Goal: Transaction & Acquisition: Purchase product/service

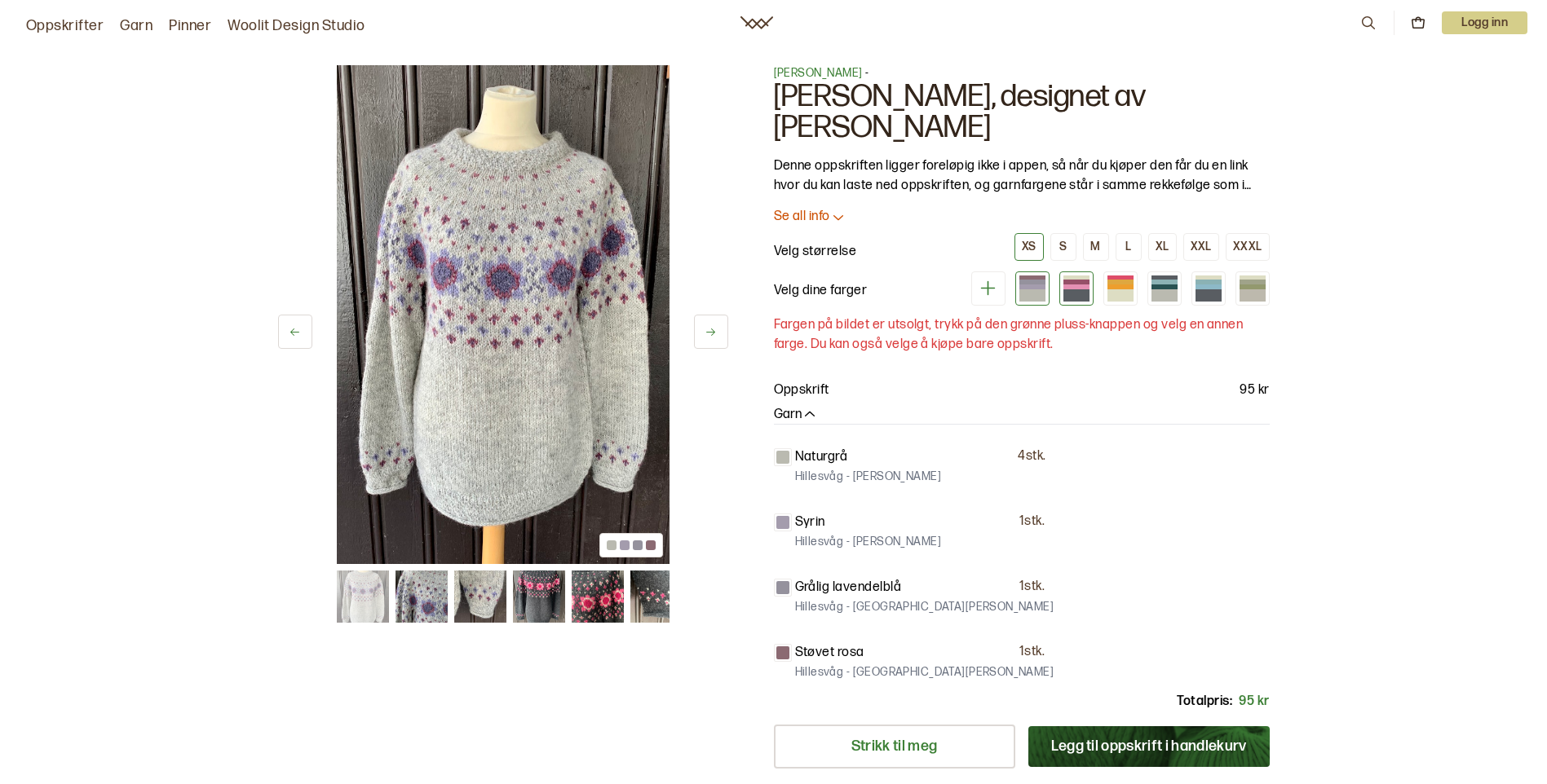
click at [1061, 285] on div at bounding box center [1076, 288] width 34 height 34
click at [718, 333] on button at bounding box center [711, 332] width 34 height 34
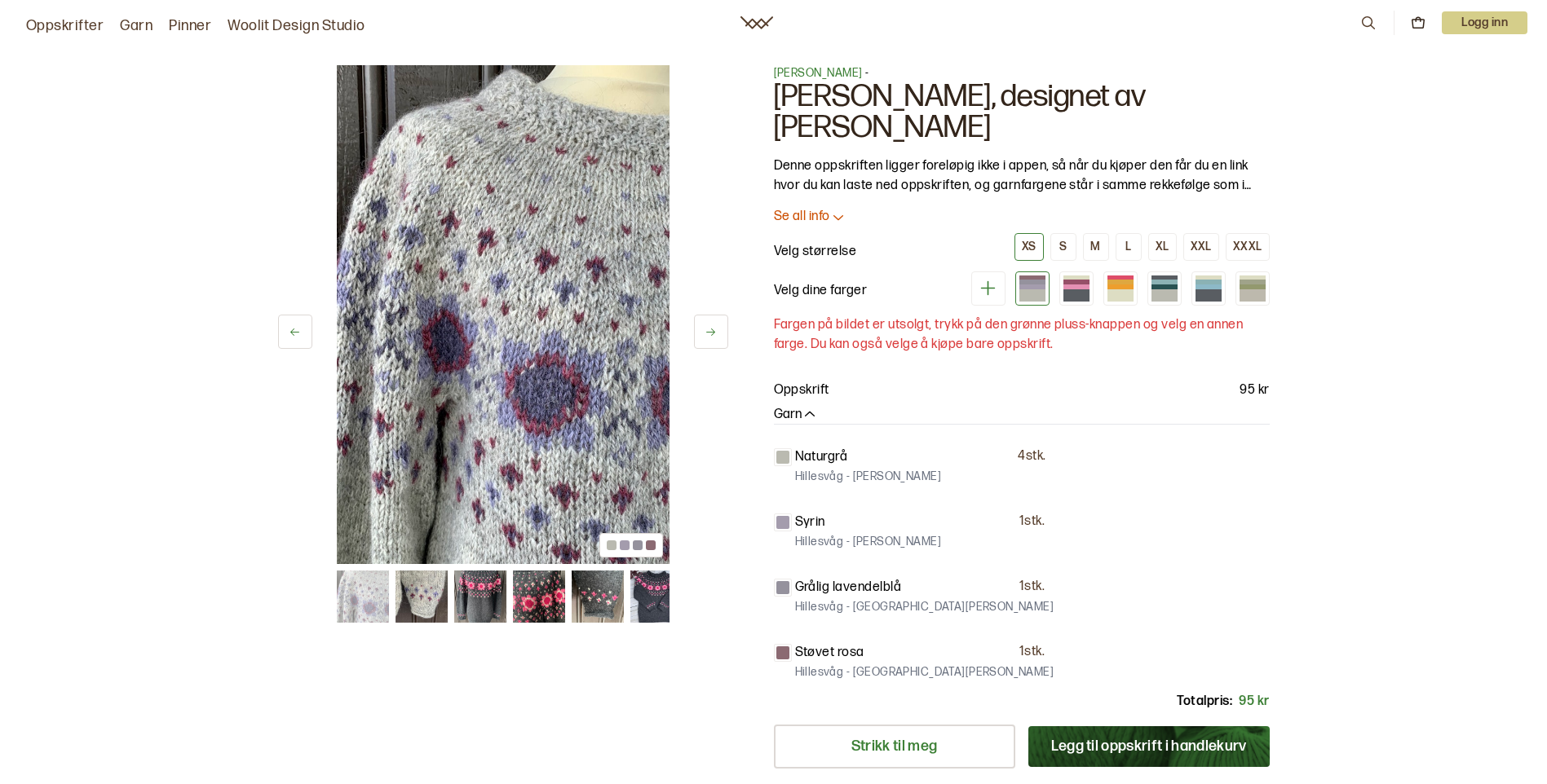
click at [719, 337] on button at bounding box center [711, 332] width 34 height 34
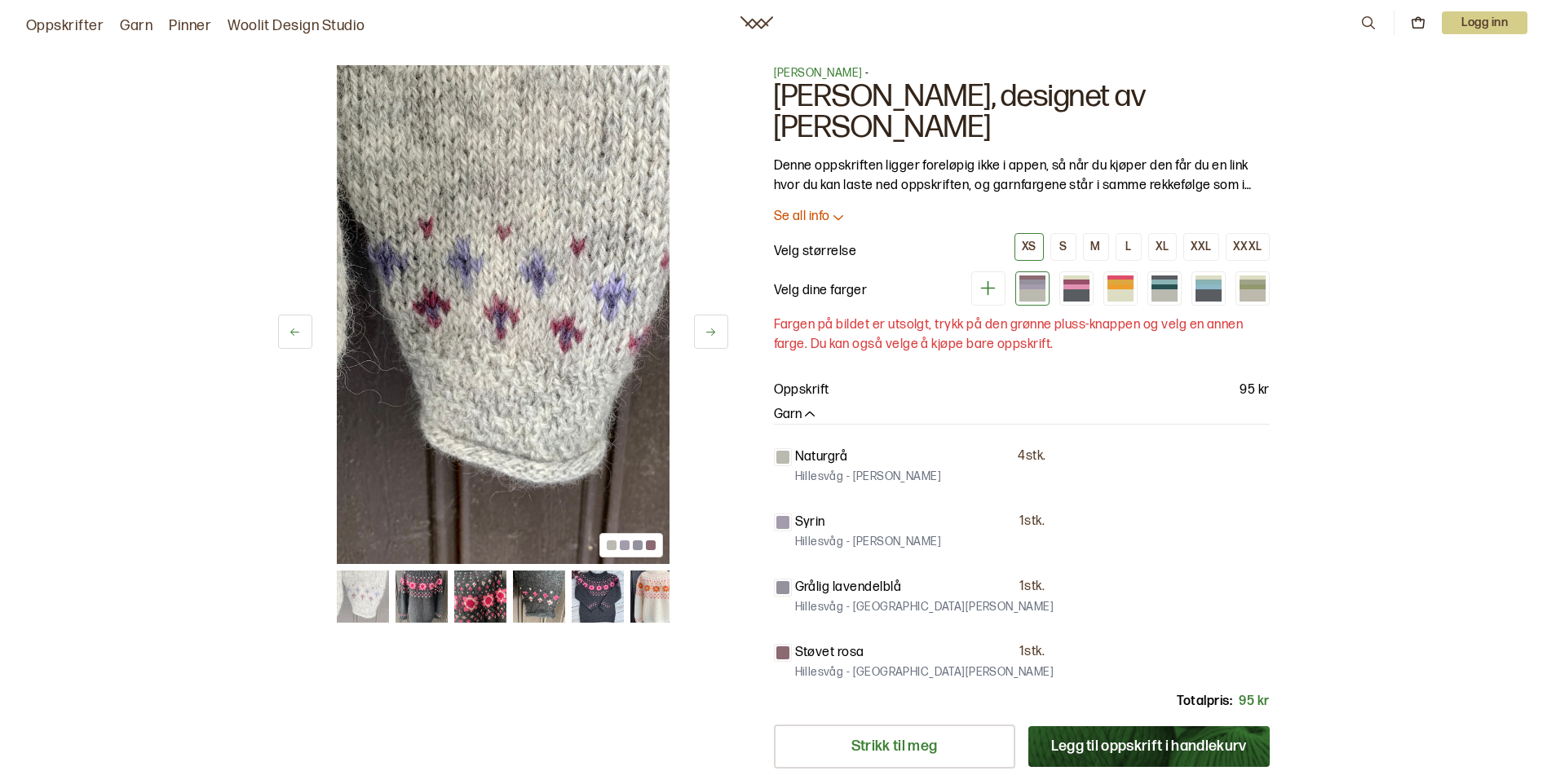
click at [719, 337] on button at bounding box center [711, 332] width 34 height 34
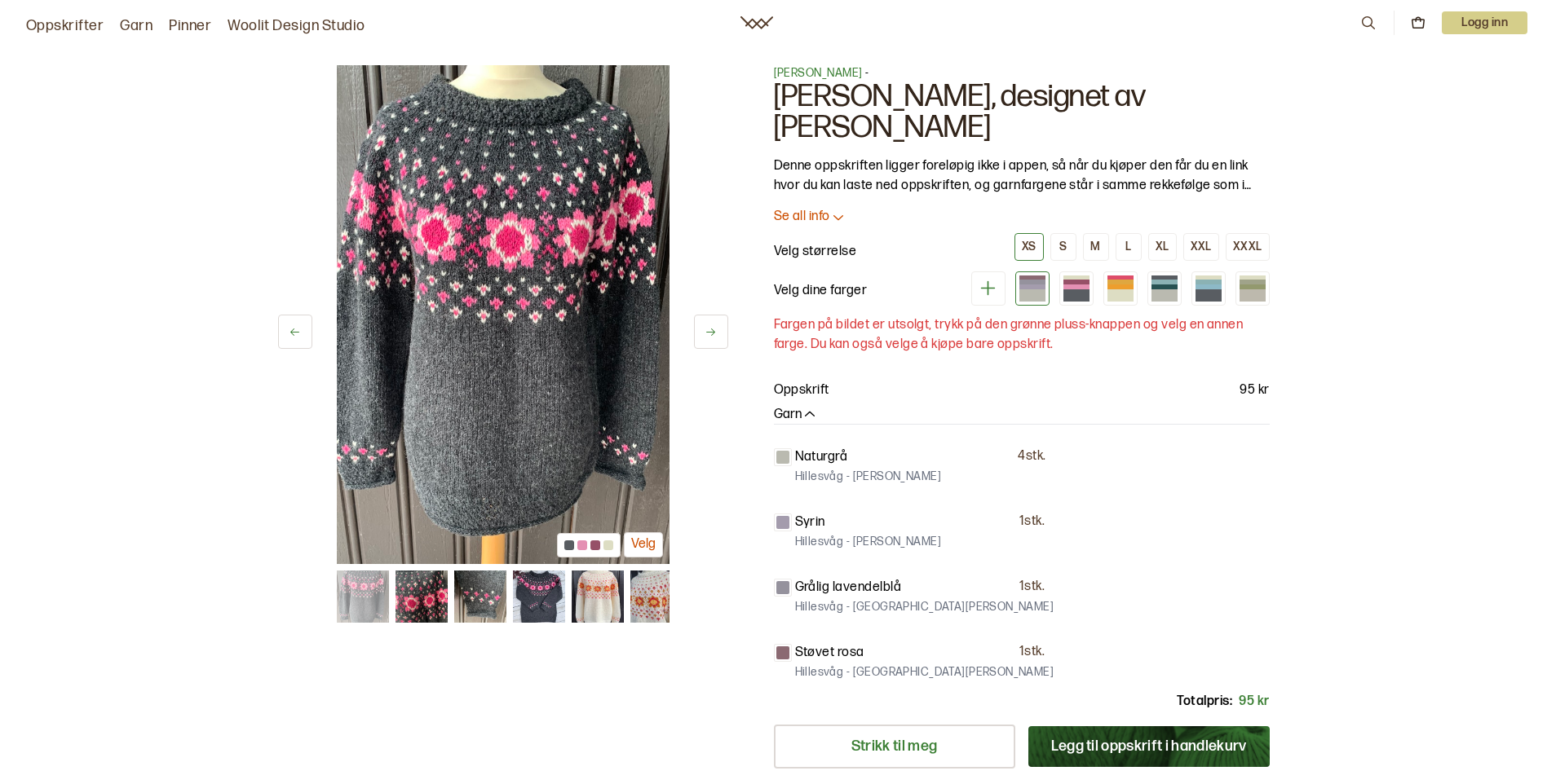
click at [721, 340] on button at bounding box center [711, 332] width 34 height 34
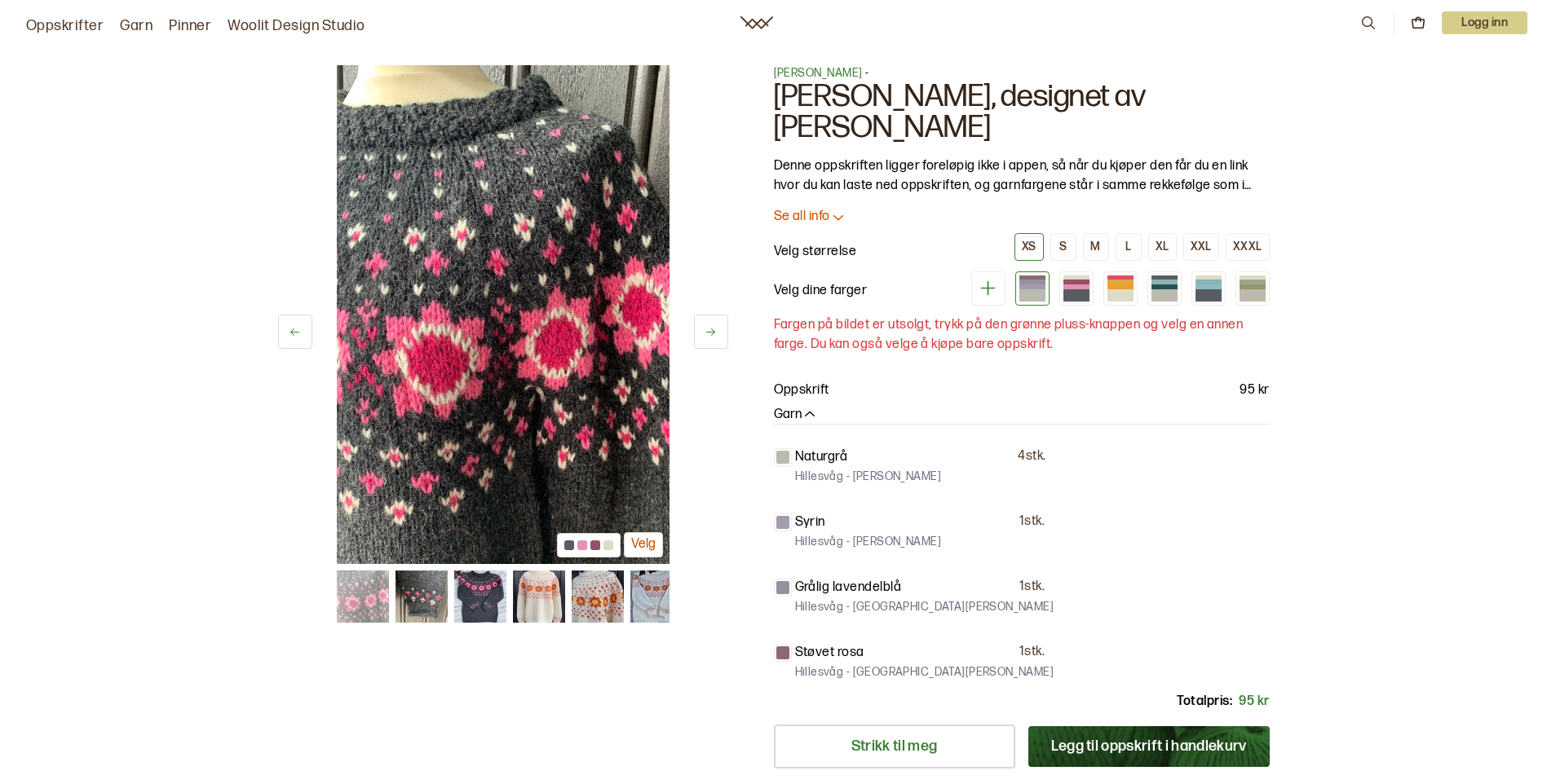
click at [721, 340] on button at bounding box center [711, 332] width 34 height 34
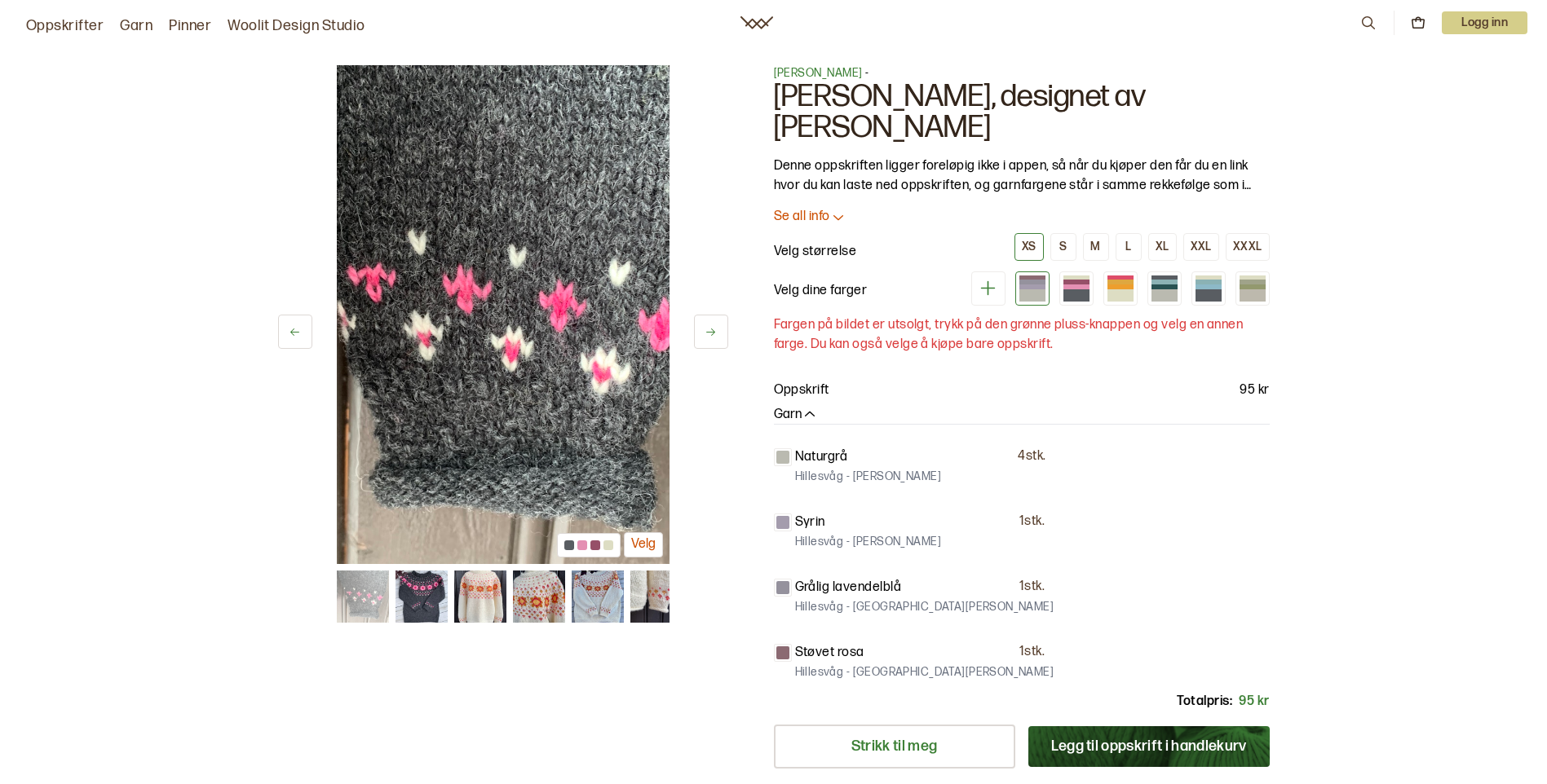
click at [721, 340] on button at bounding box center [711, 332] width 34 height 34
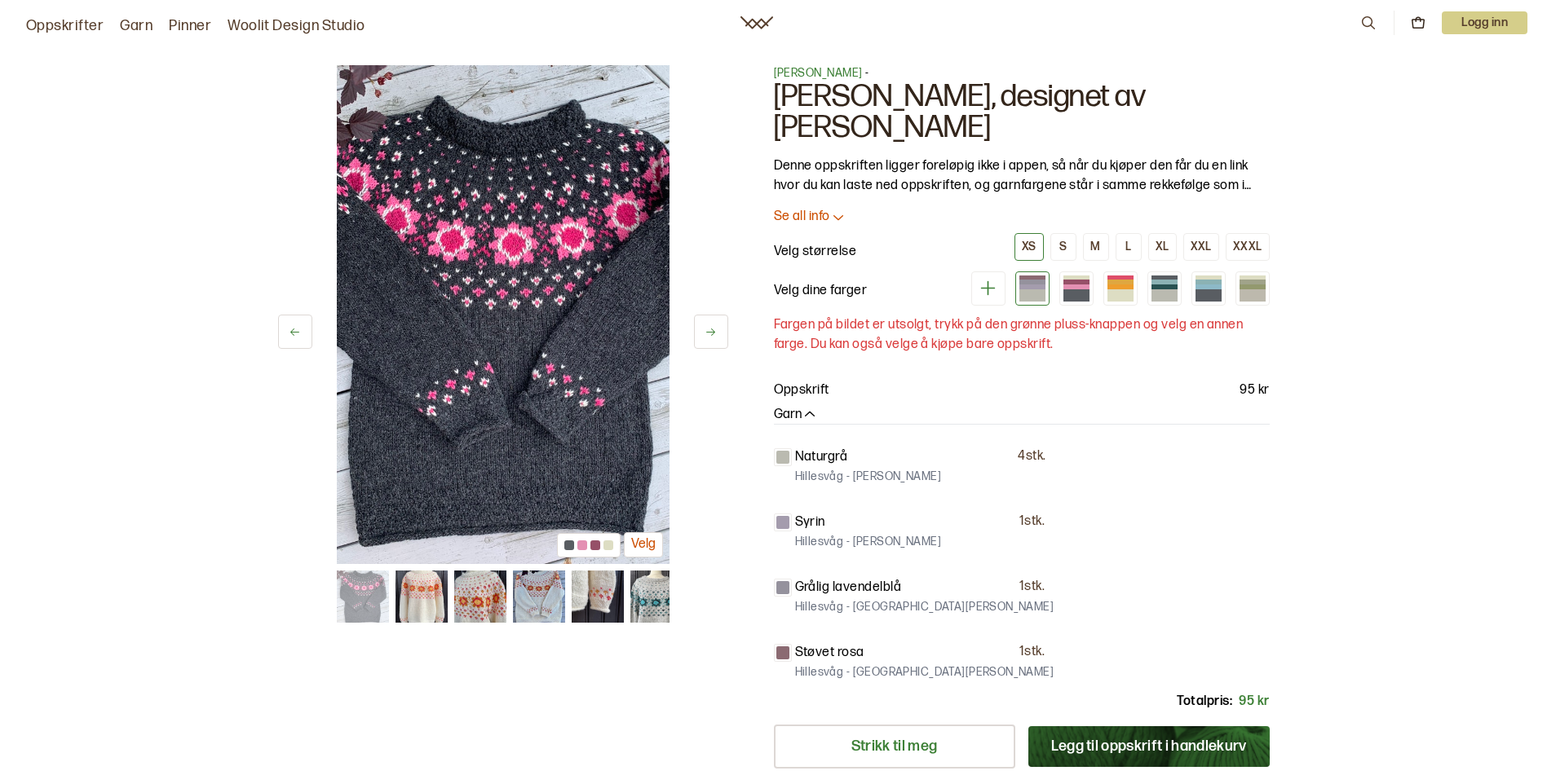
click at [721, 340] on button at bounding box center [711, 332] width 34 height 34
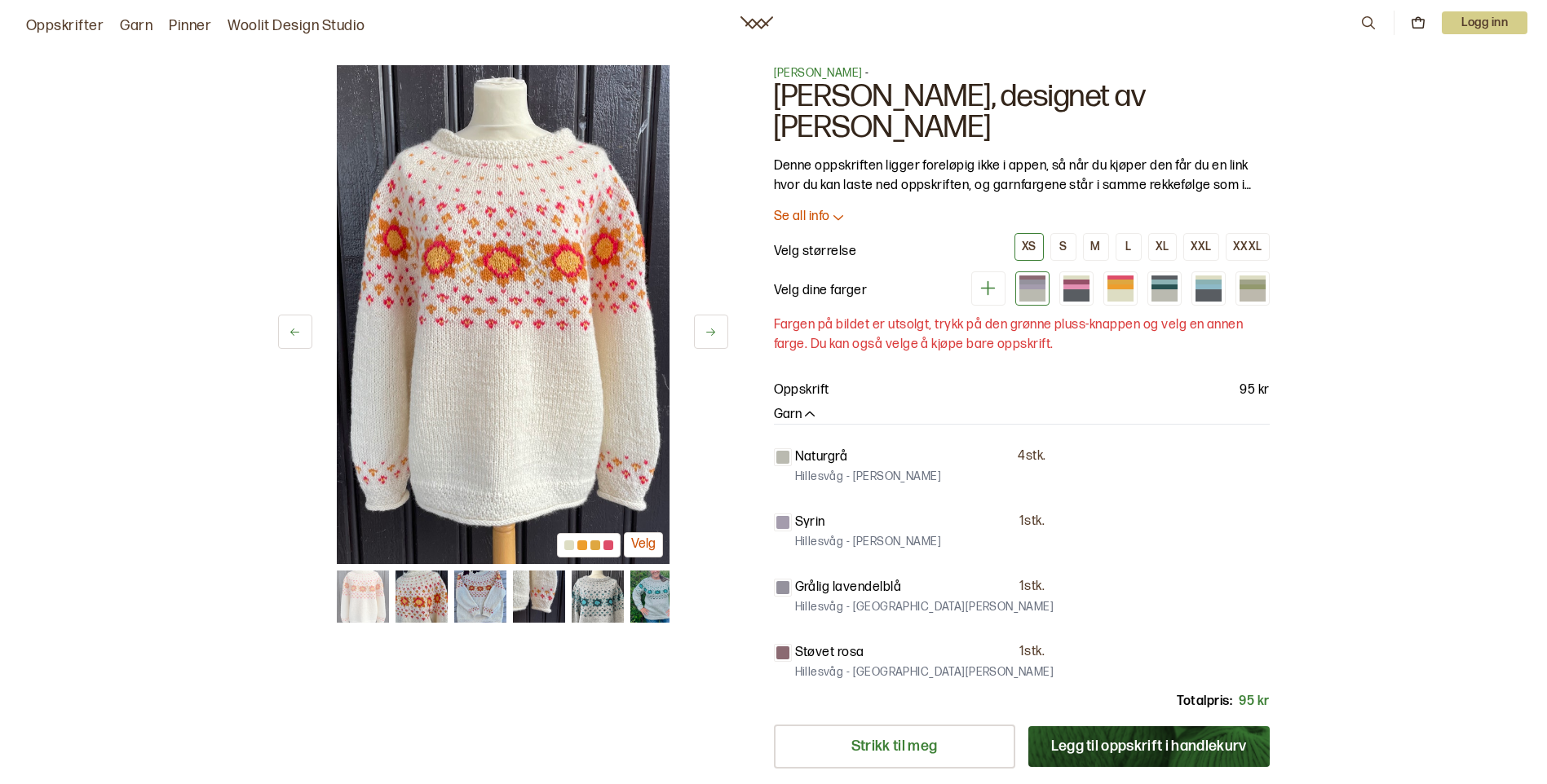
click at [721, 340] on button at bounding box center [711, 332] width 34 height 34
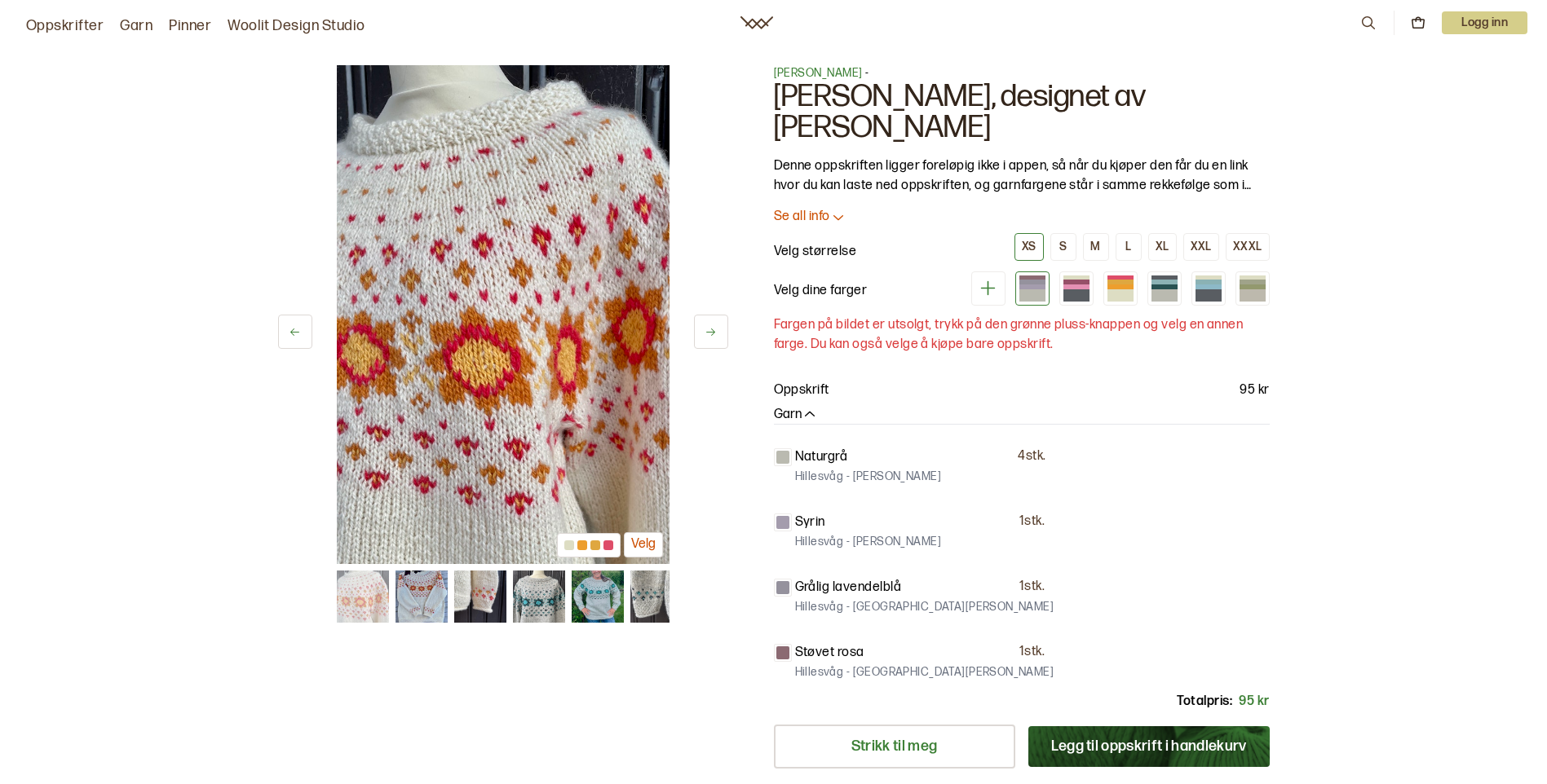
click at [721, 340] on button at bounding box center [711, 332] width 34 height 34
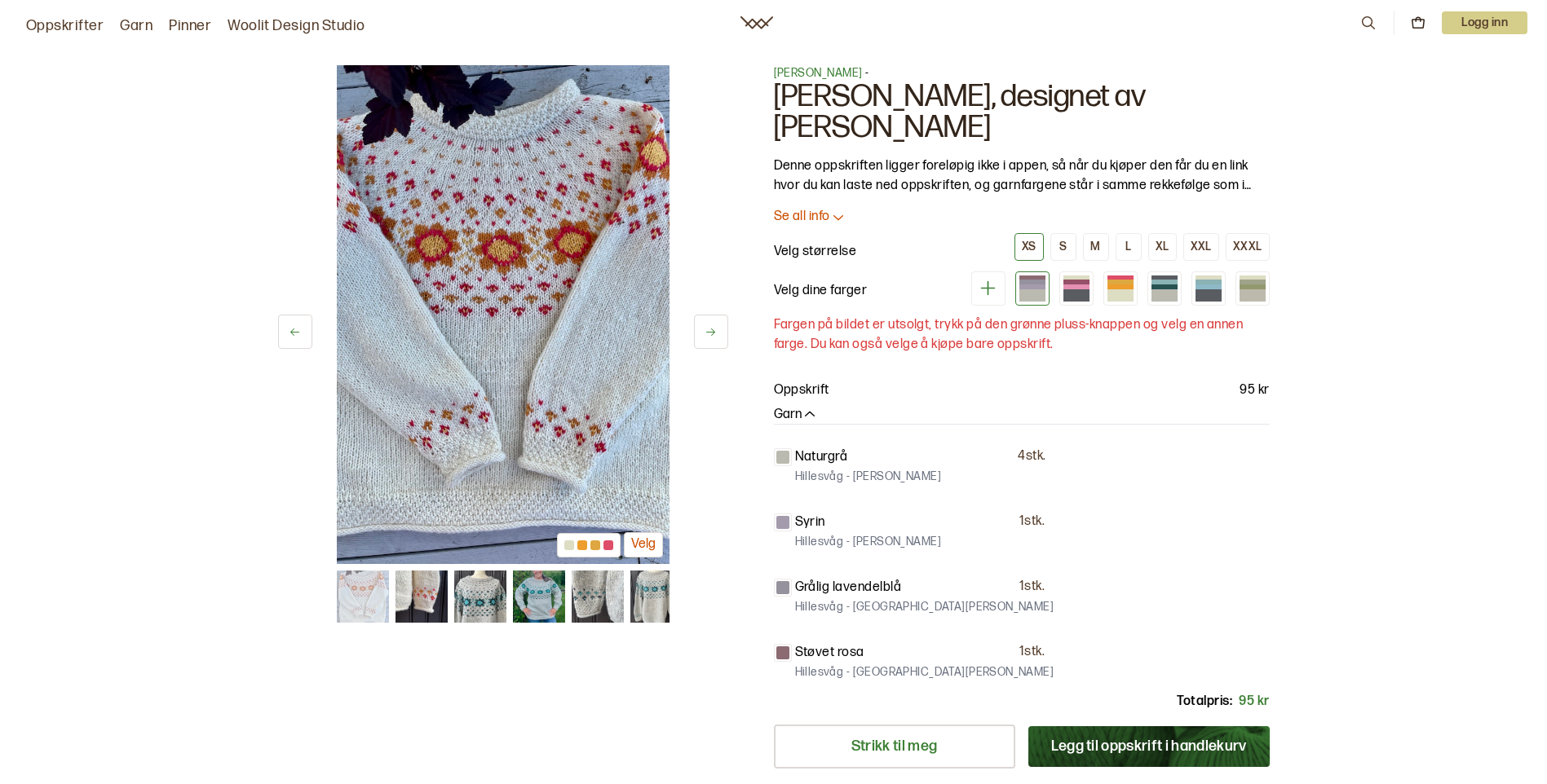
click at [721, 340] on button at bounding box center [711, 332] width 34 height 34
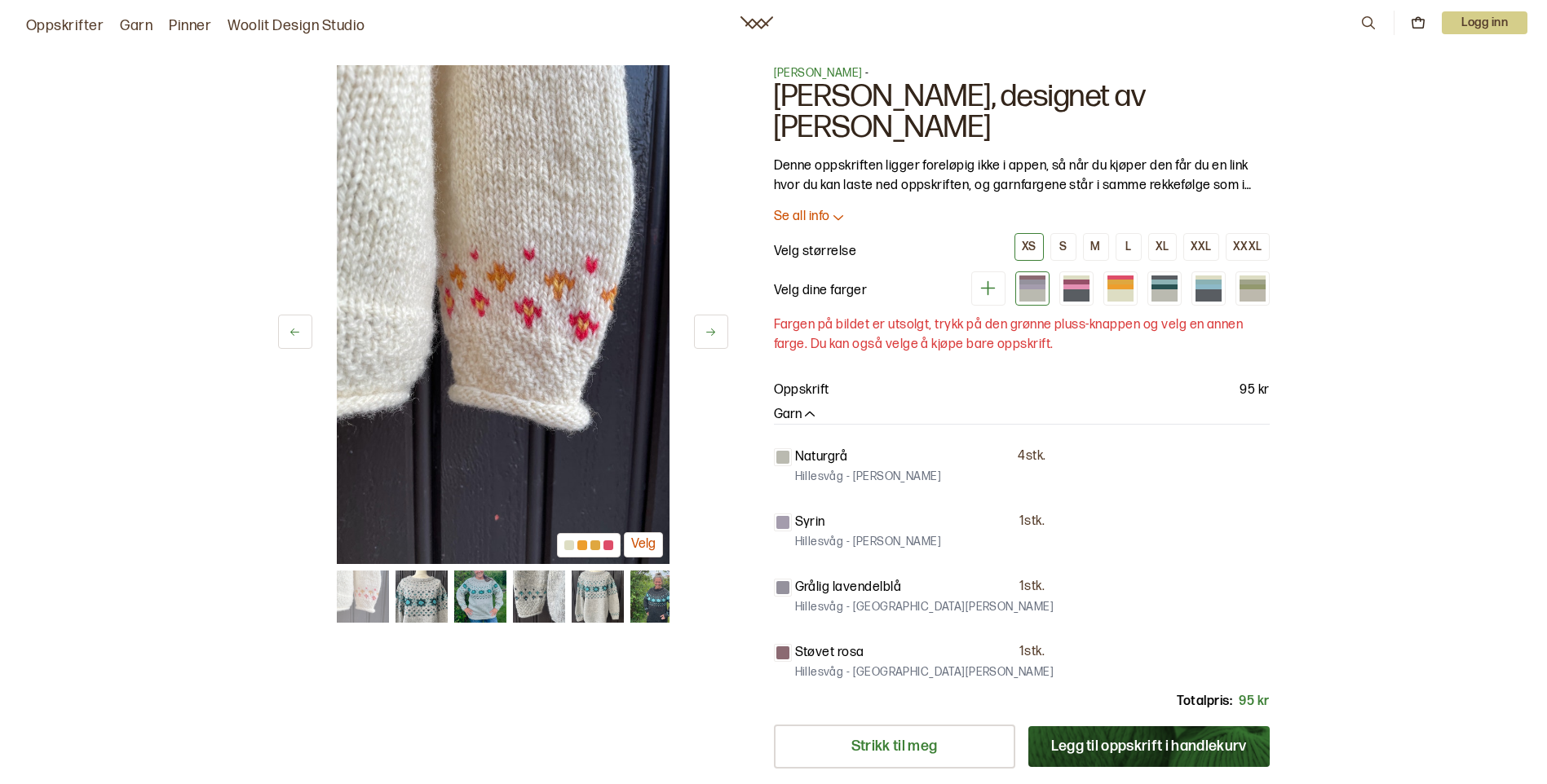
click at [721, 340] on button at bounding box center [711, 332] width 34 height 34
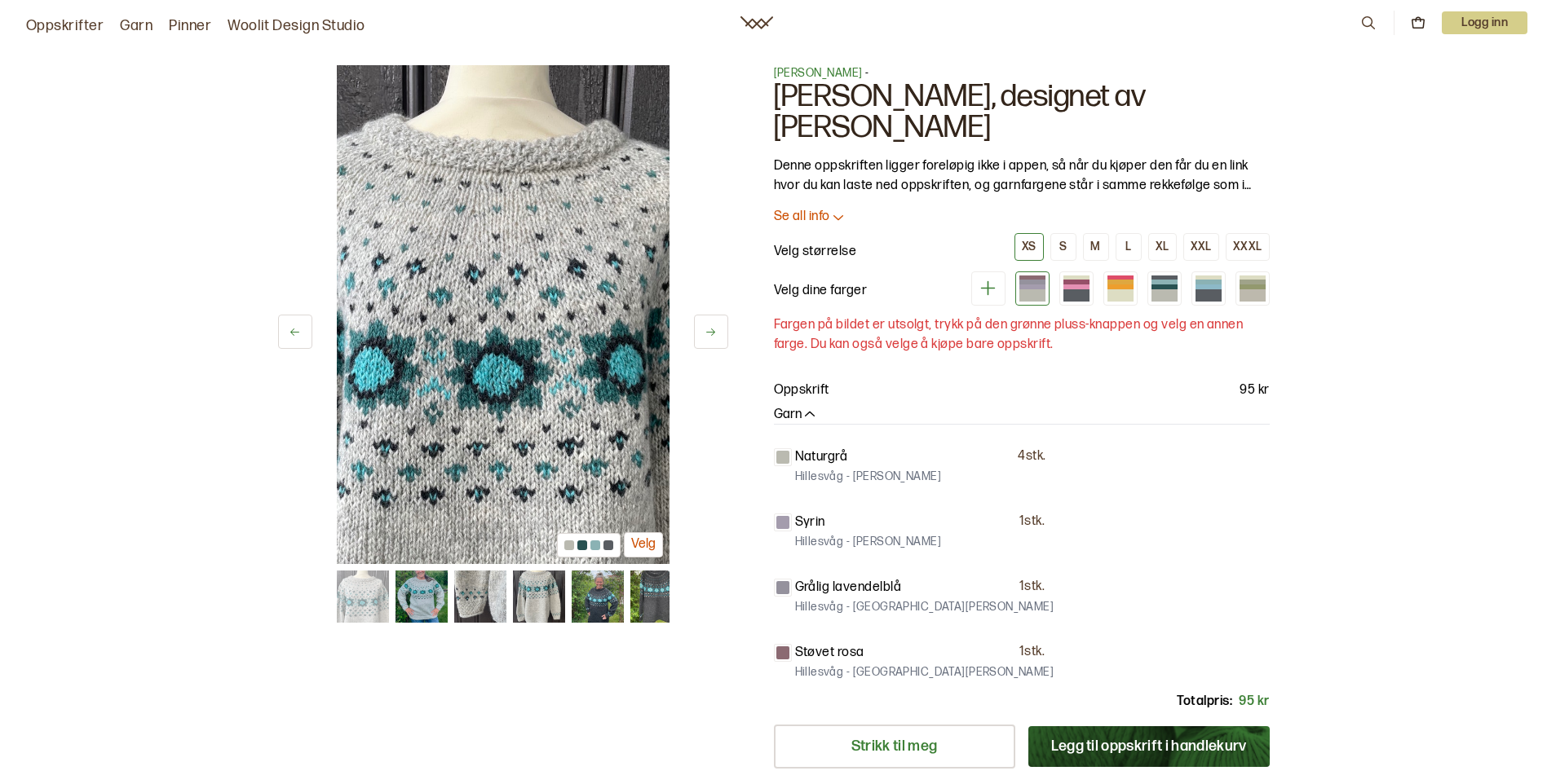
click at [721, 340] on button at bounding box center [711, 332] width 34 height 34
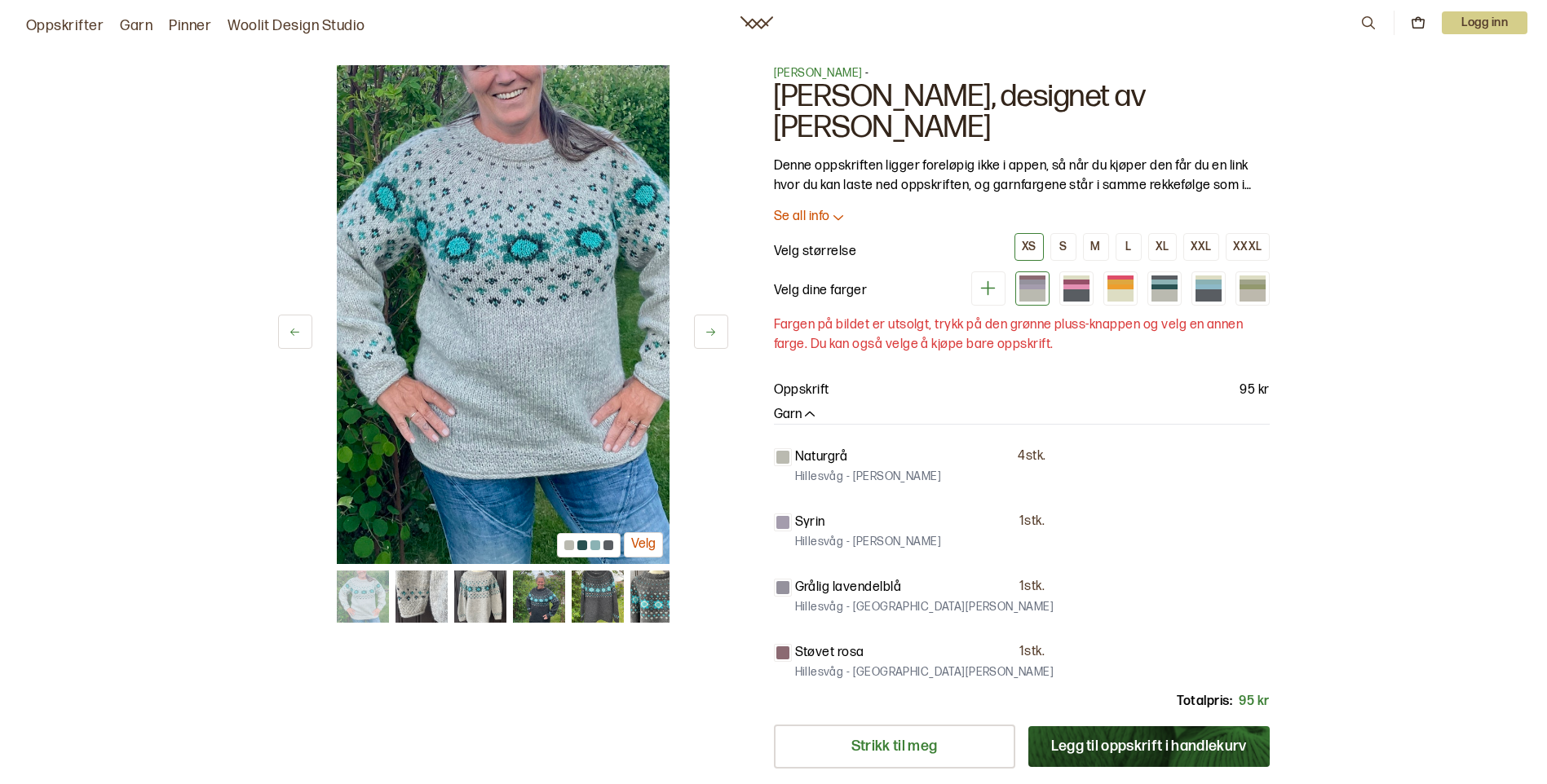
click at [721, 340] on button at bounding box center [711, 332] width 34 height 34
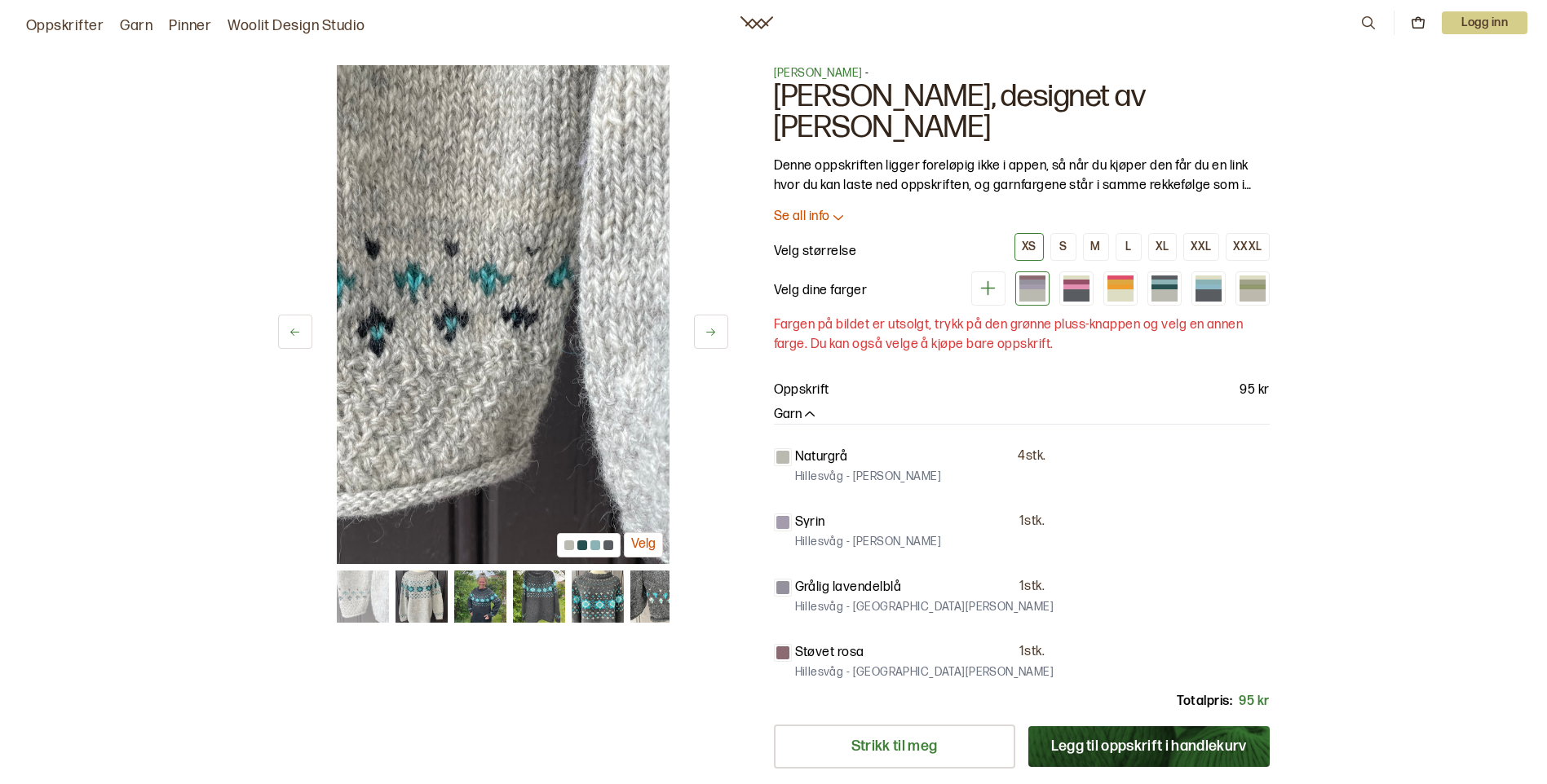
click at [721, 340] on button at bounding box center [711, 332] width 34 height 34
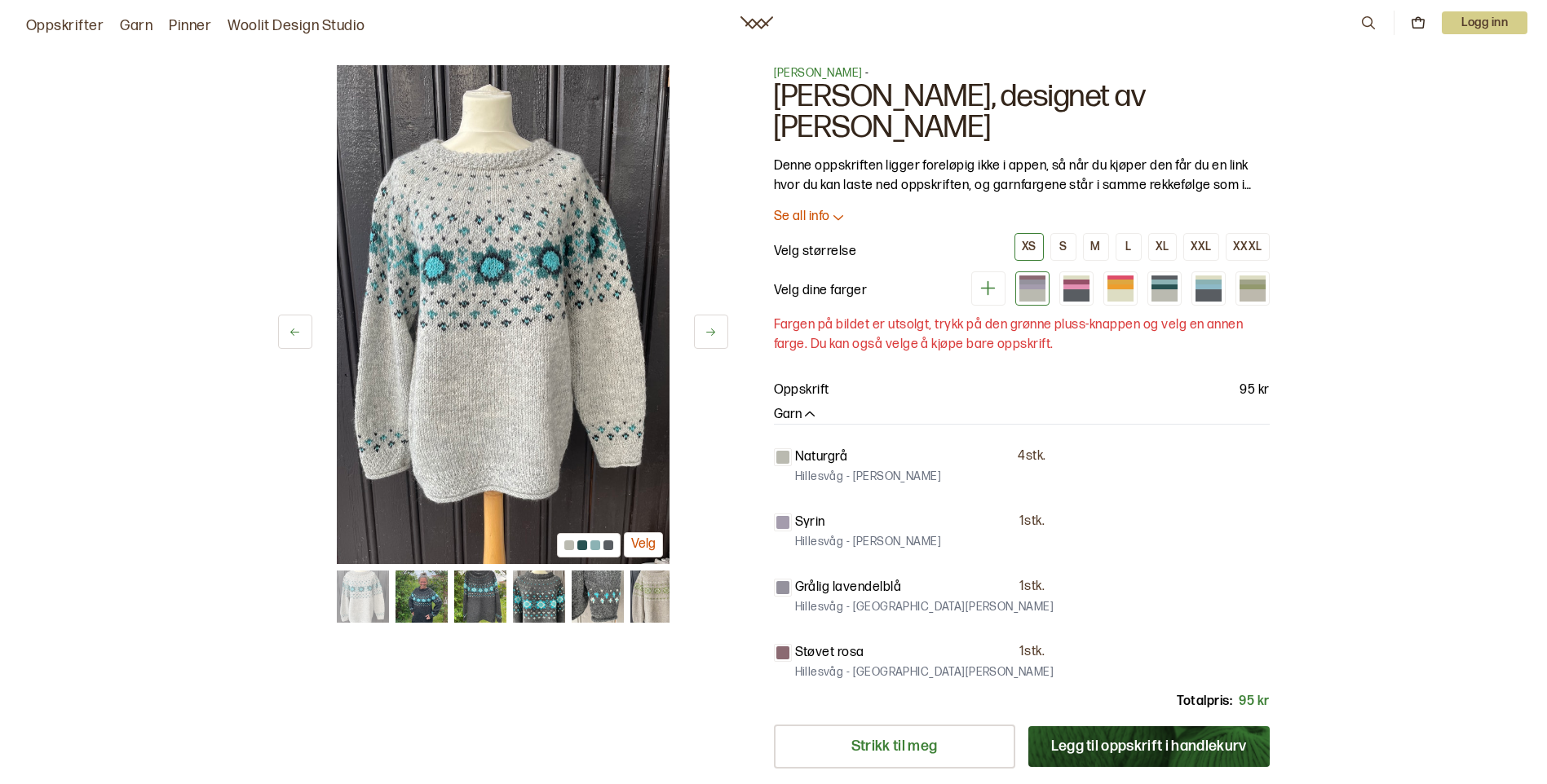
click at [721, 340] on button at bounding box center [711, 332] width 34 height 34
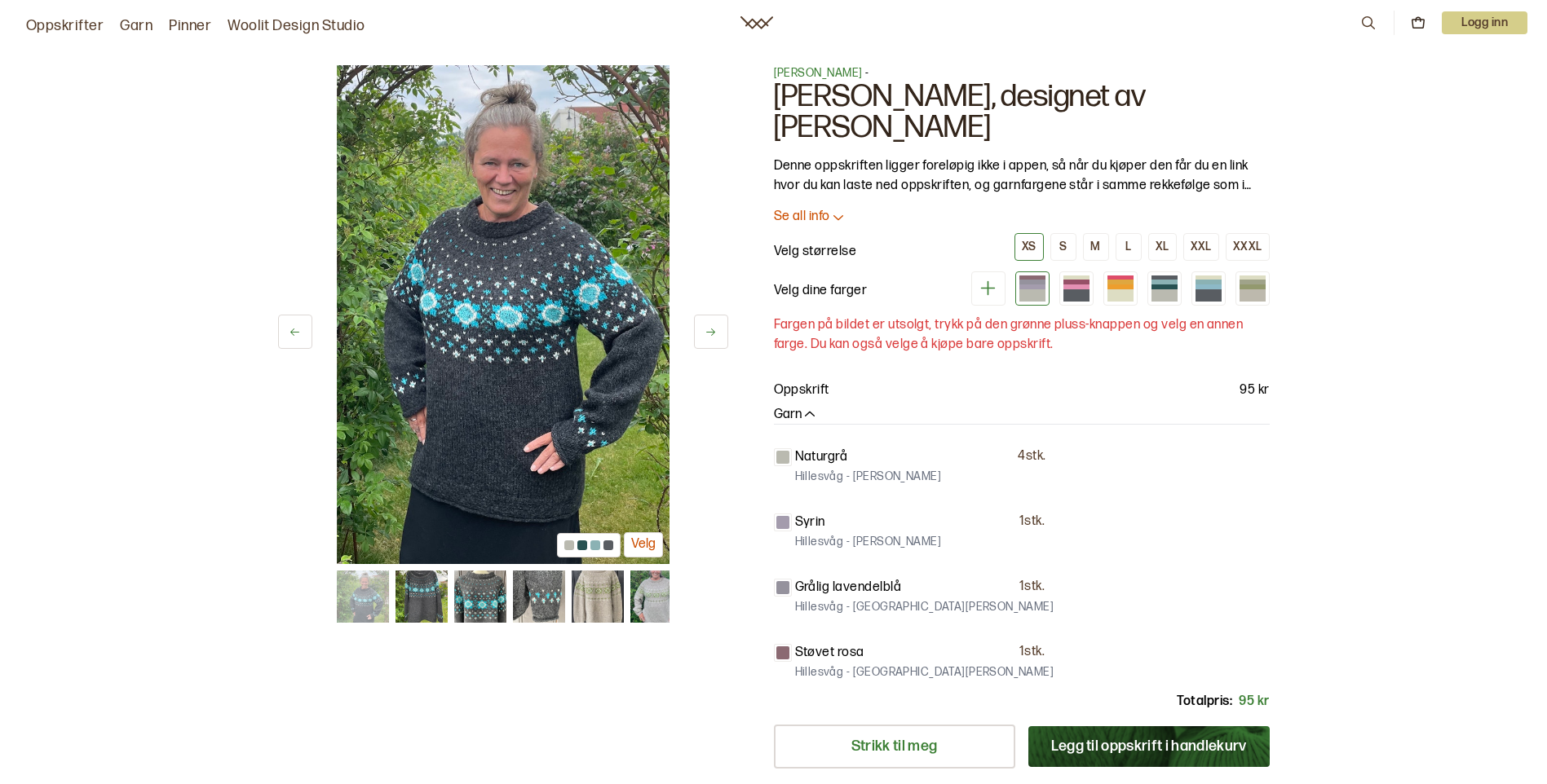
click at [721, 340] on button at bounding box center [711, 332] width 34 height 34
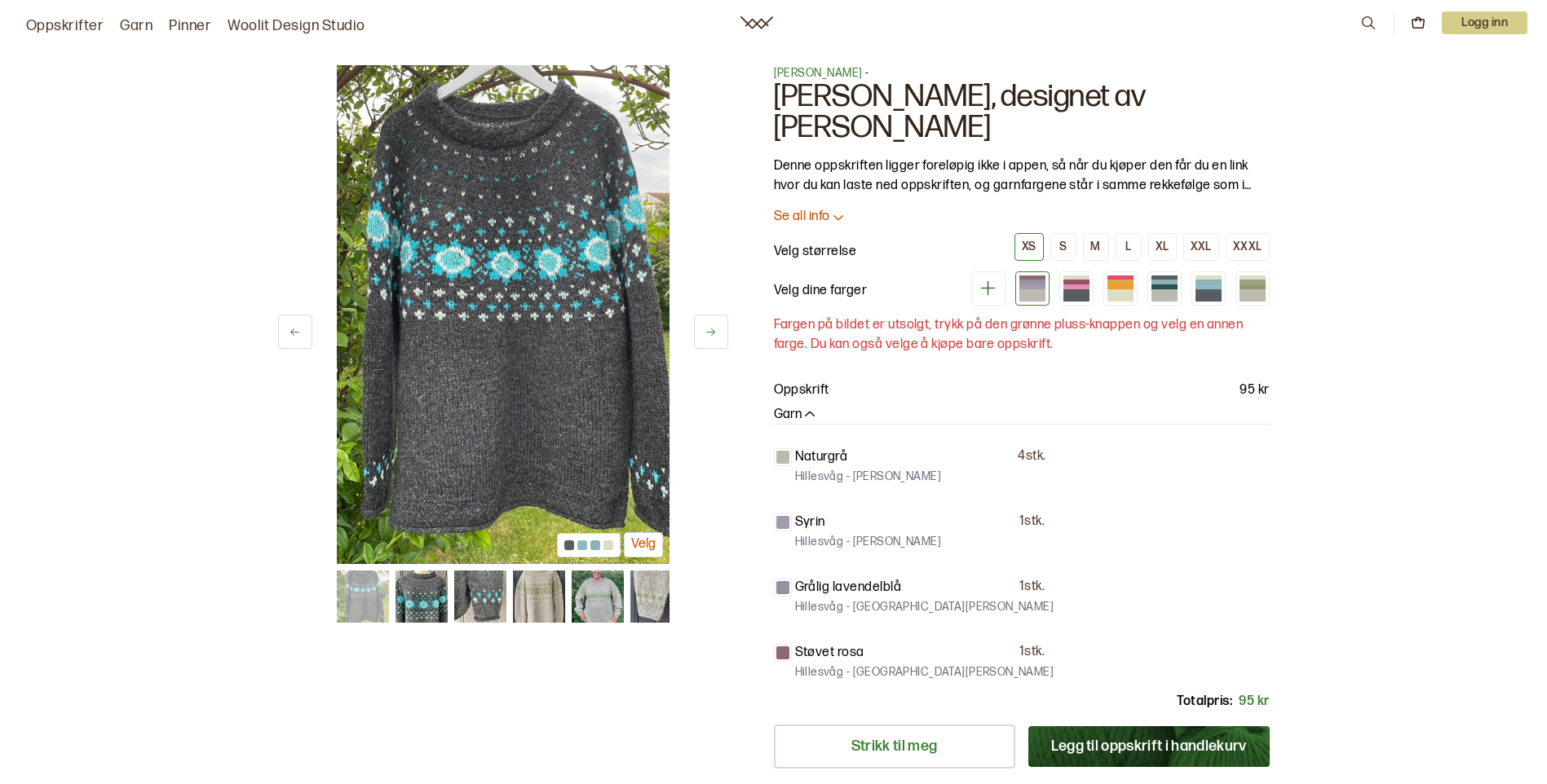
click at [721, 340] on button at bounding box center [711, 332] width 34 height 34
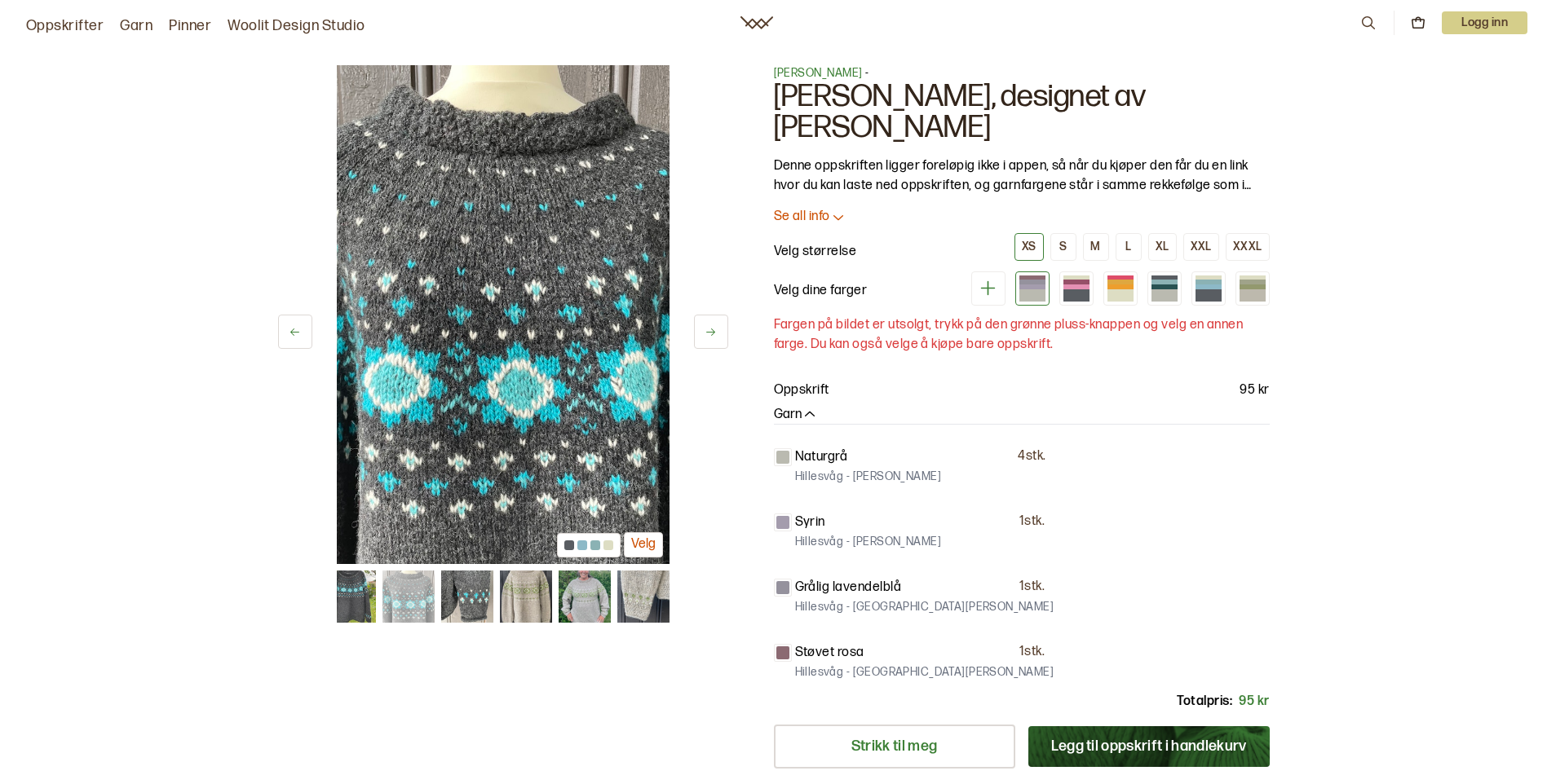
click at [721, 340] on button at bounding box center [711, 332] width 34 height 34
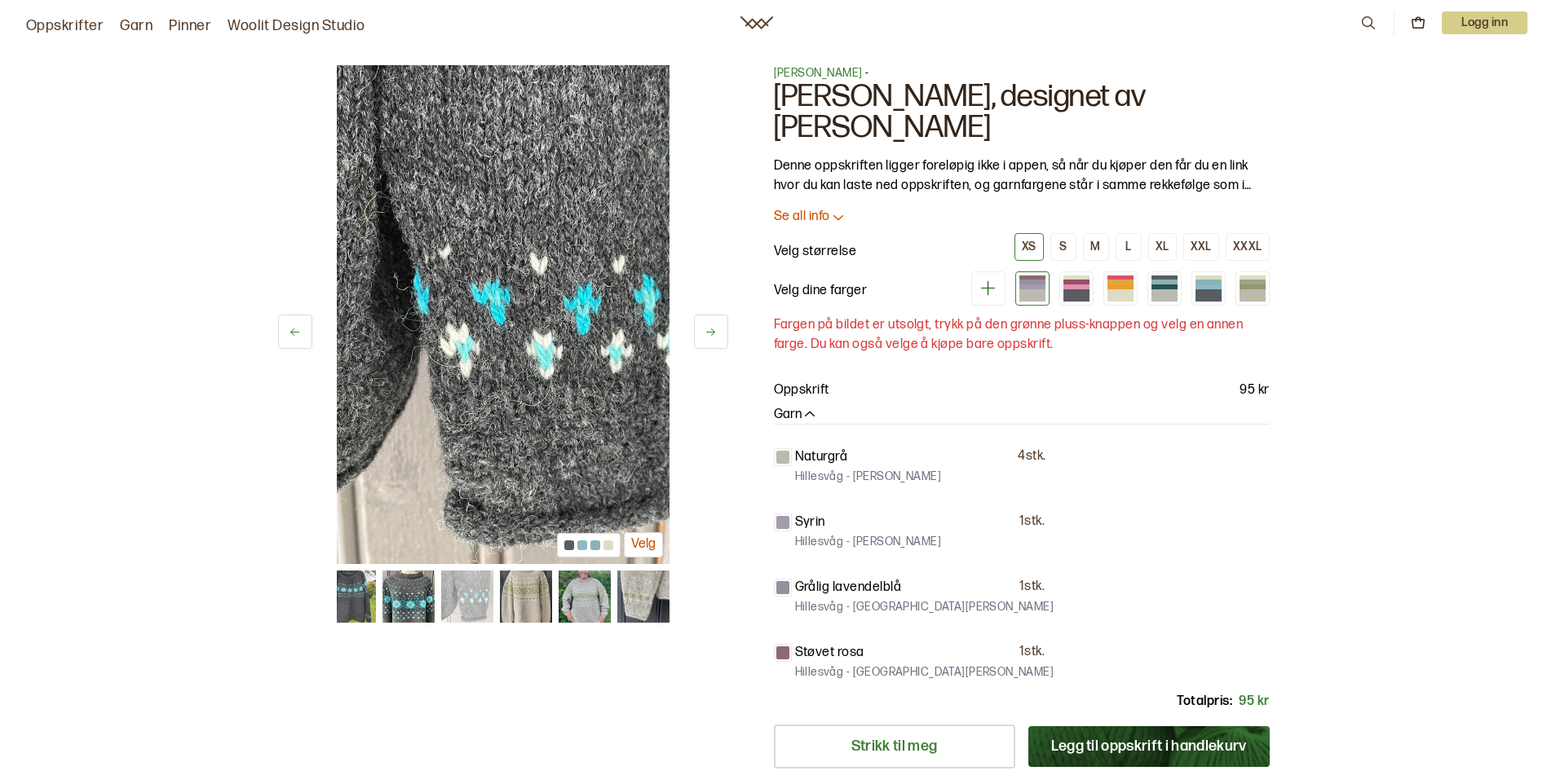
click at [721, 340] on button at bounding box center [711, 332] width 34 height 34
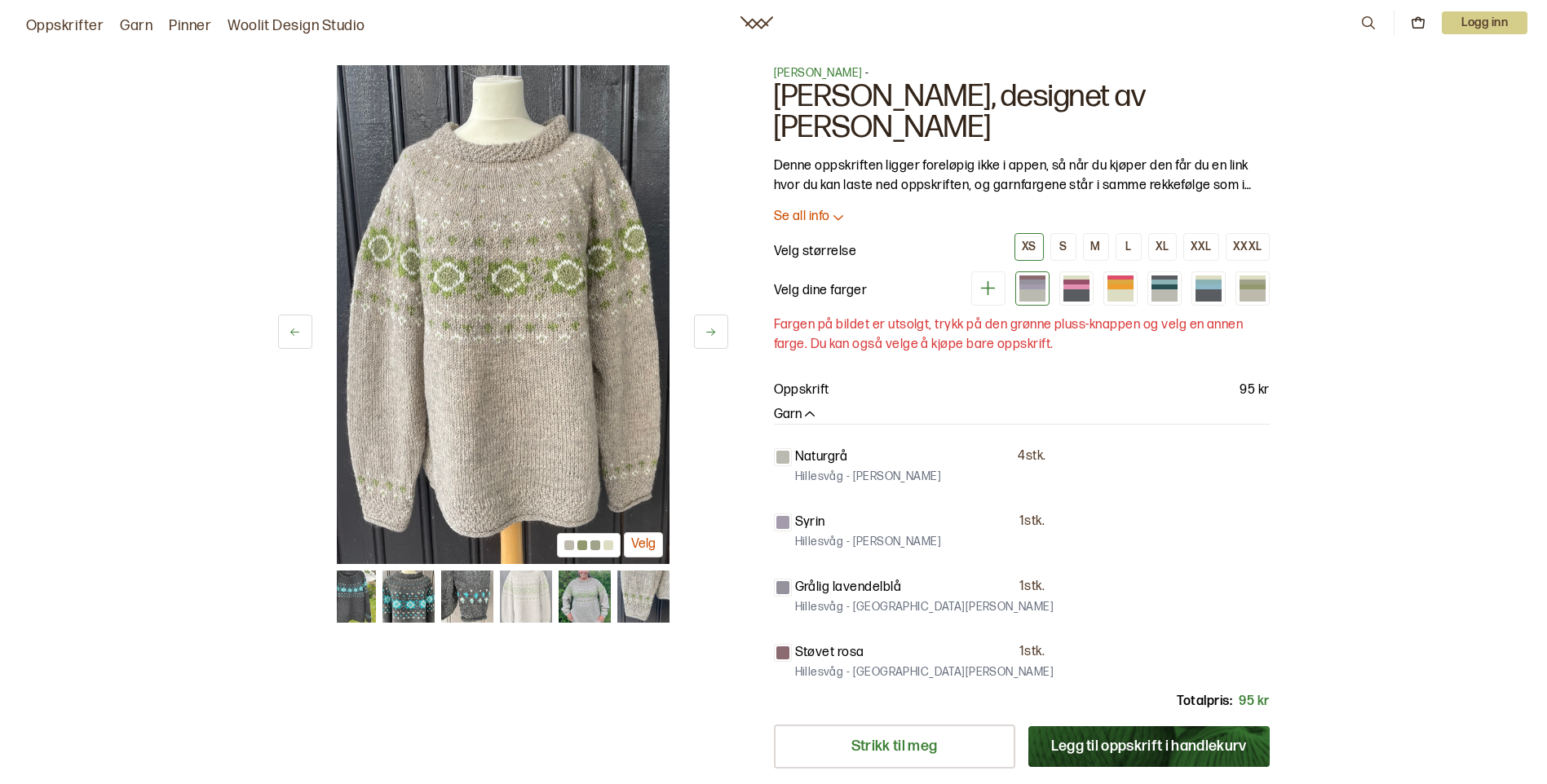
click at [721, 340] on button at bounding box center [711, 332] width 34 height 34
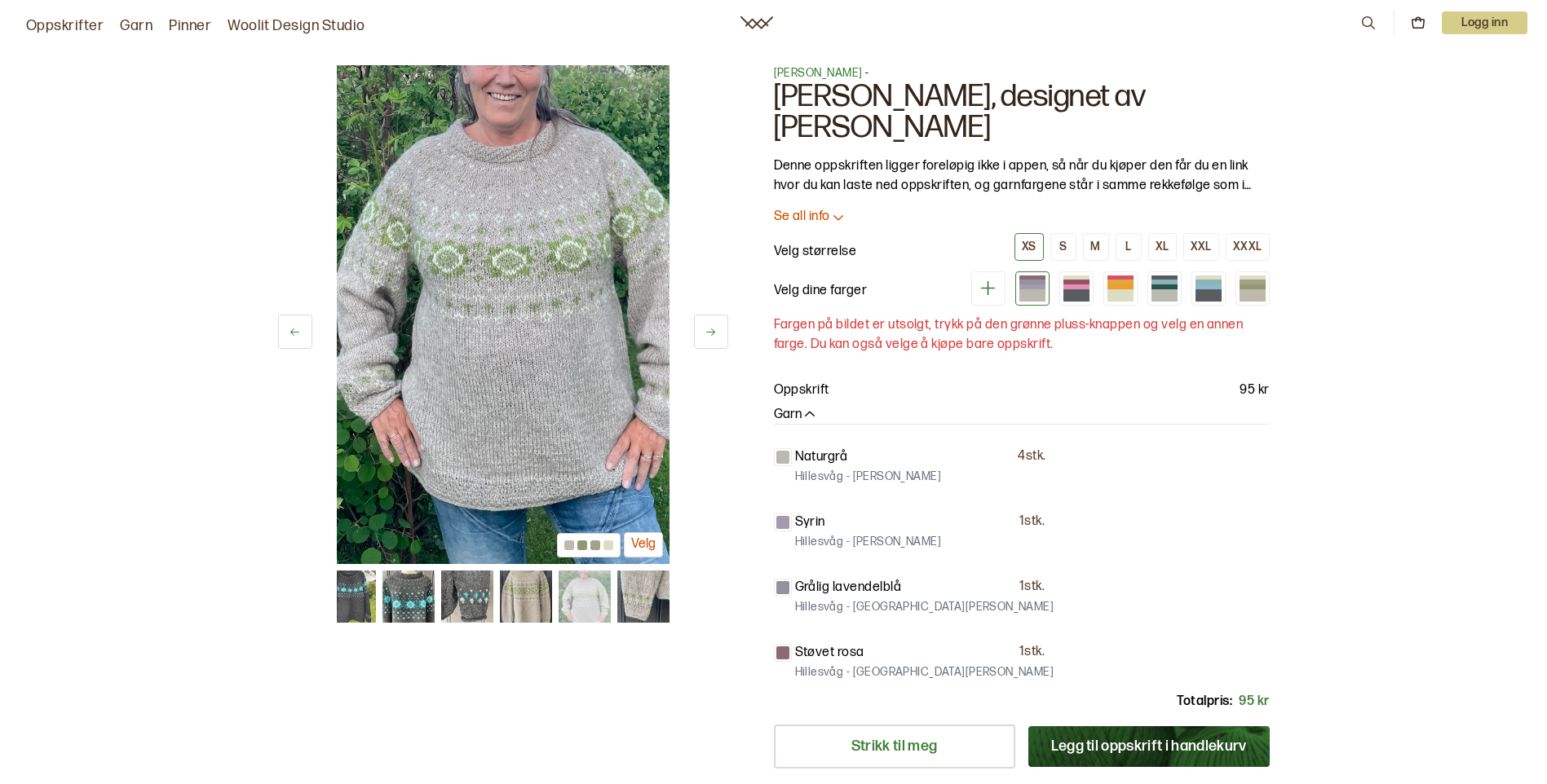
click at [721, 340] on button at bounding box center [711, 332] width 34 height 34
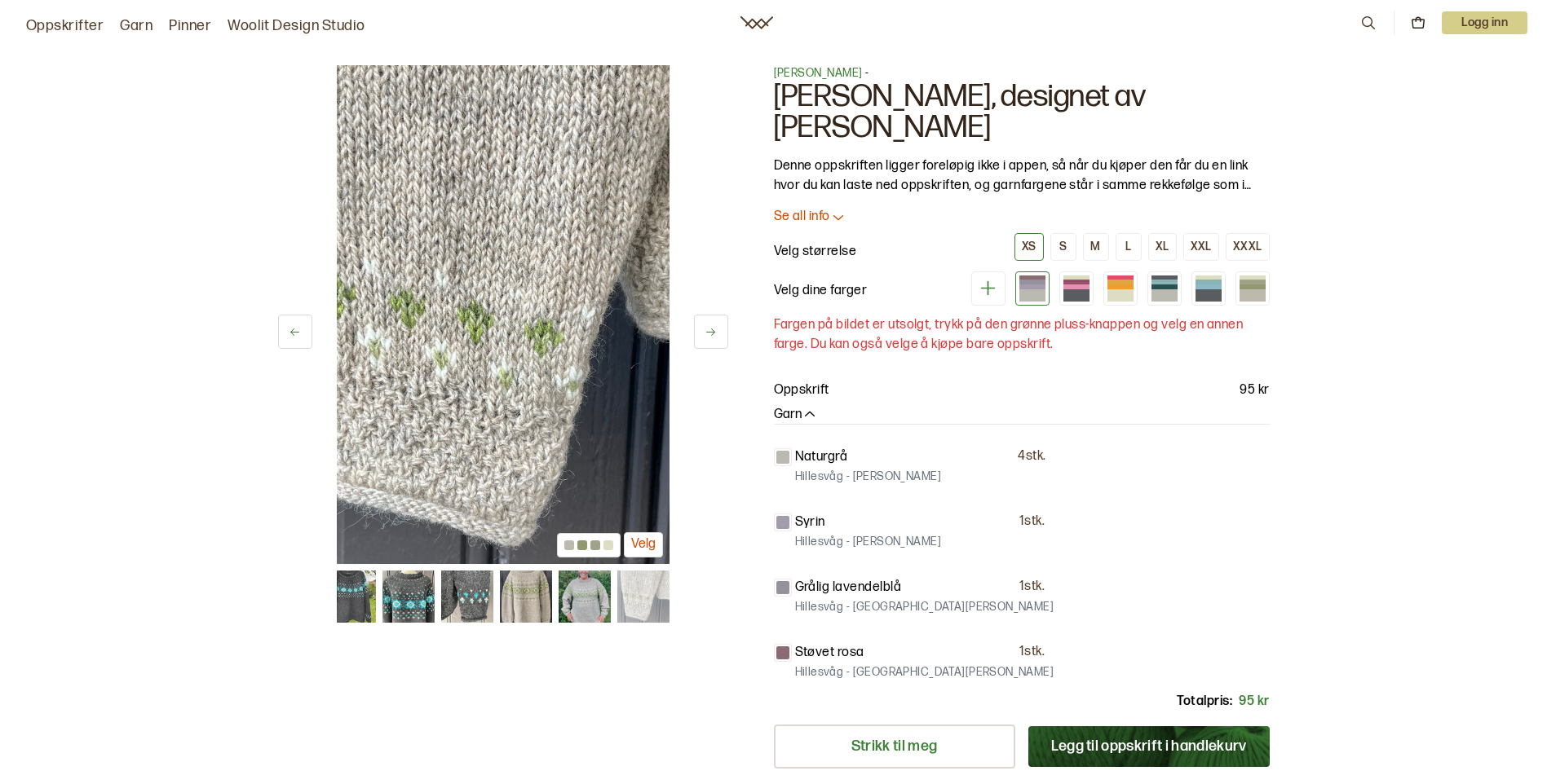
click at [721, 340] on button at bounding box center [711, 332] width 34 height 34
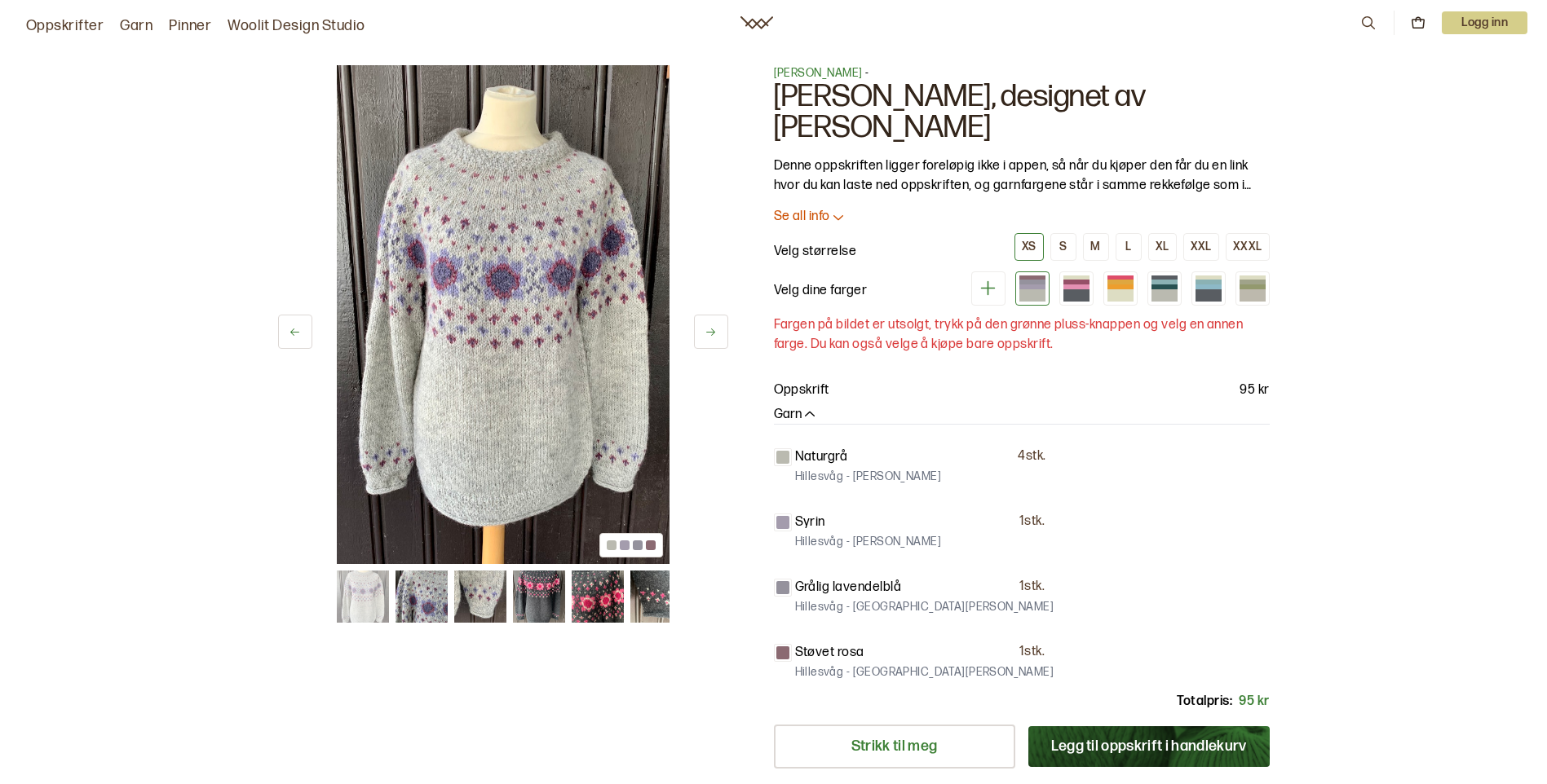
click at [721, 340] on button at bounding box center [711, 332] width 34 height 34
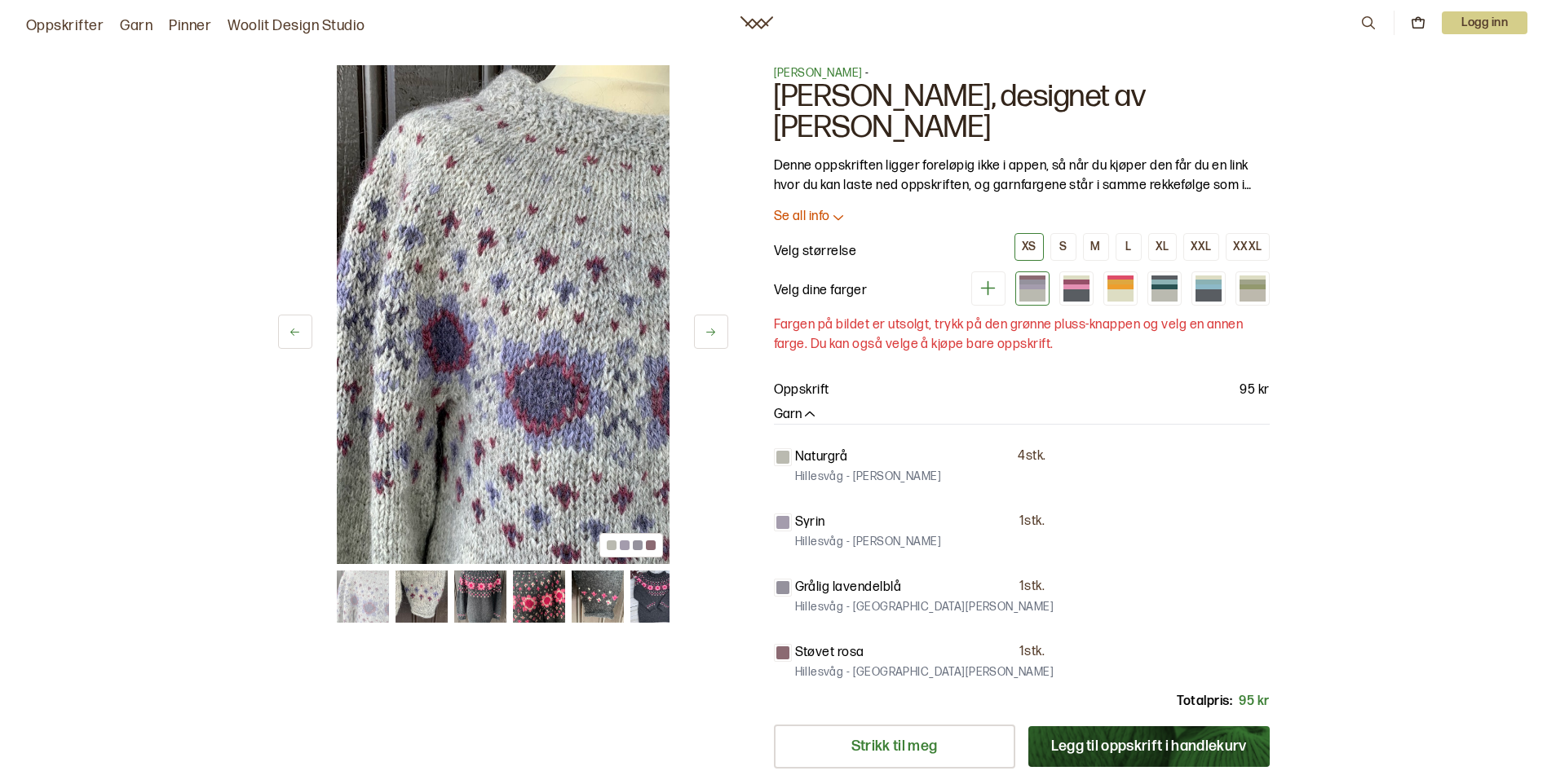
click at [721, 340] on button at bounding box center [711, 332] width 34 height 34
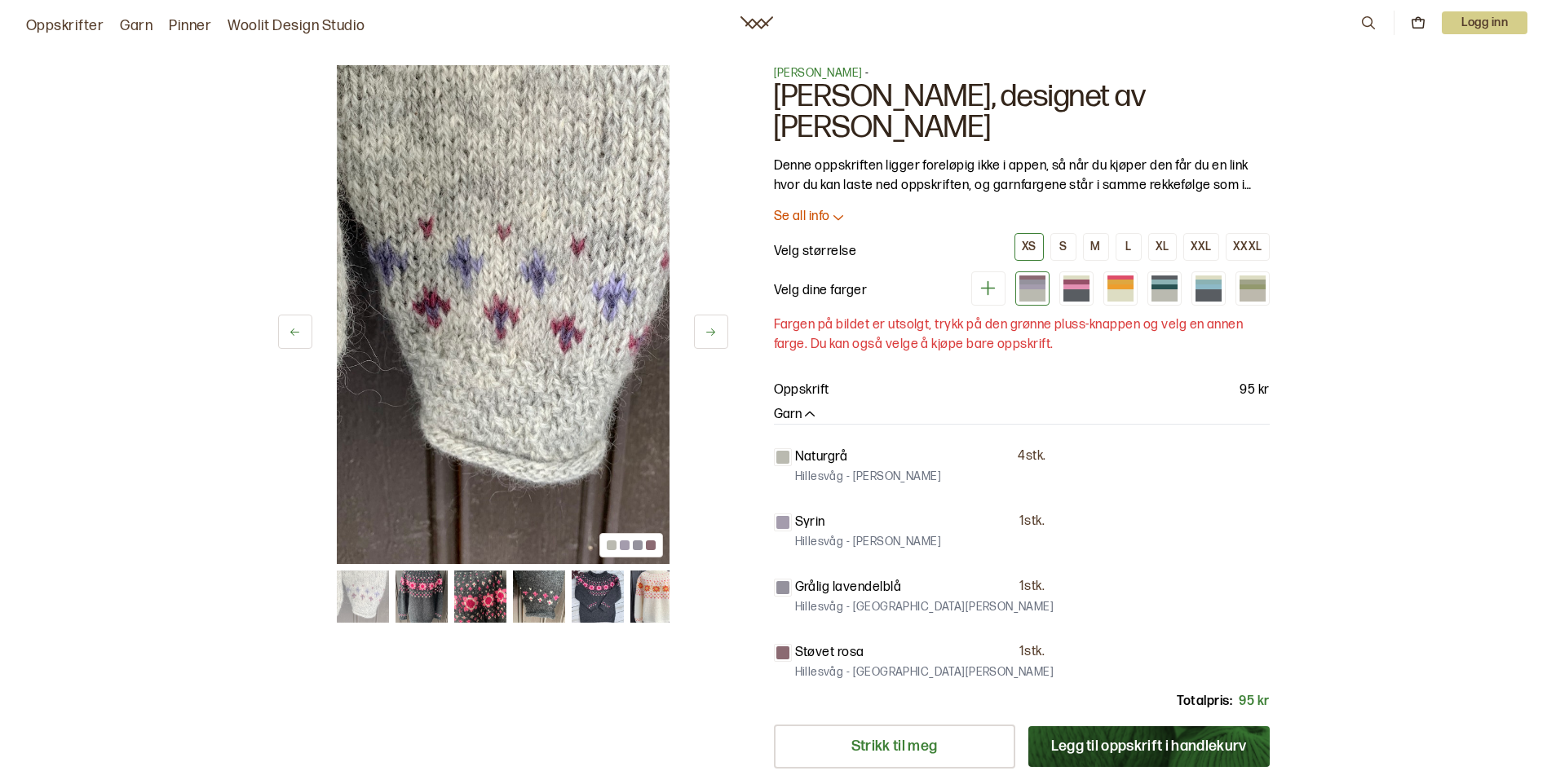
click at [721, 340] on button at bounding box center [711, 332] width 34 height 34
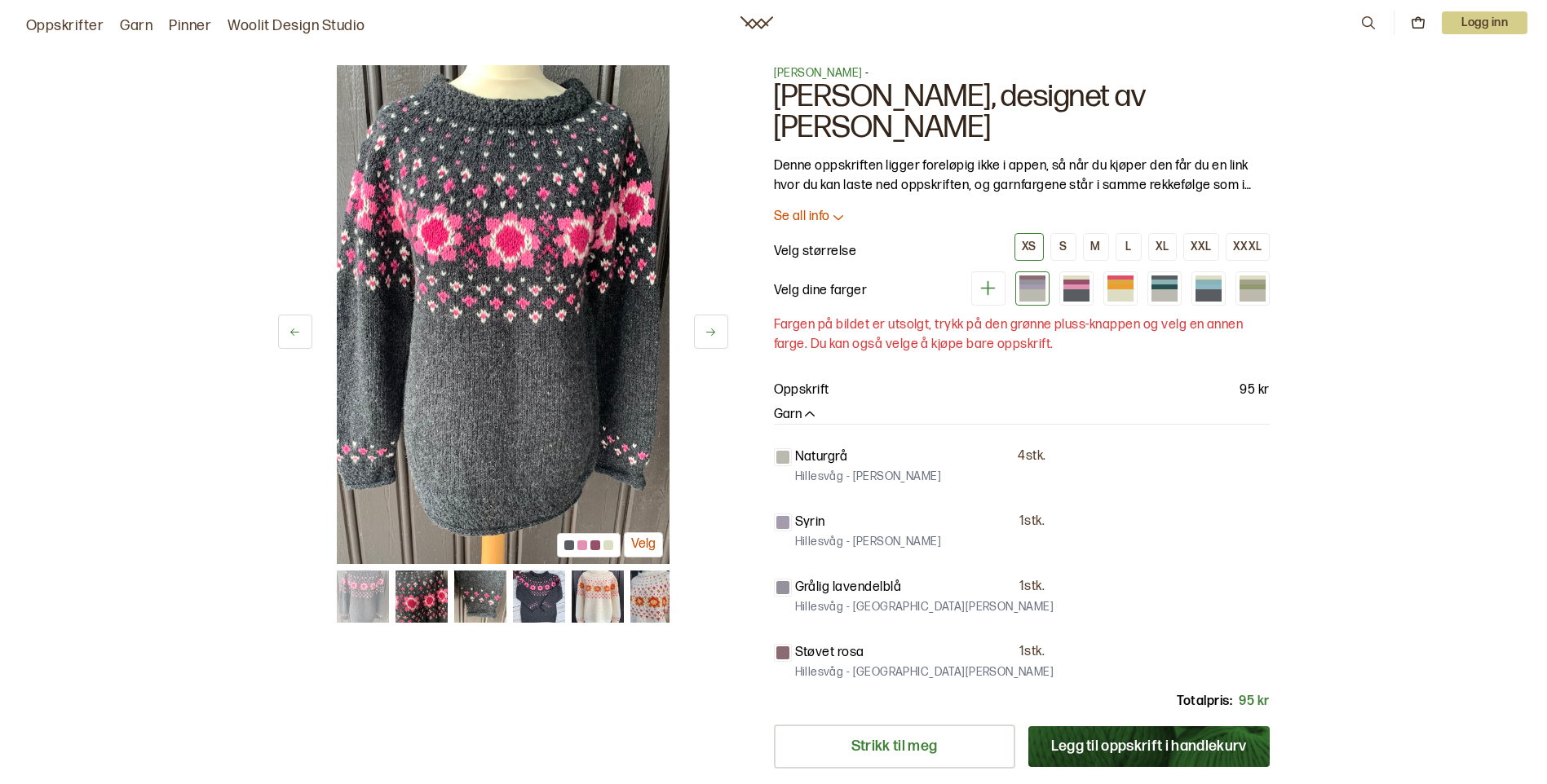
click at [721, 340] on button at bounding box center [711, 332] width 34 height 34
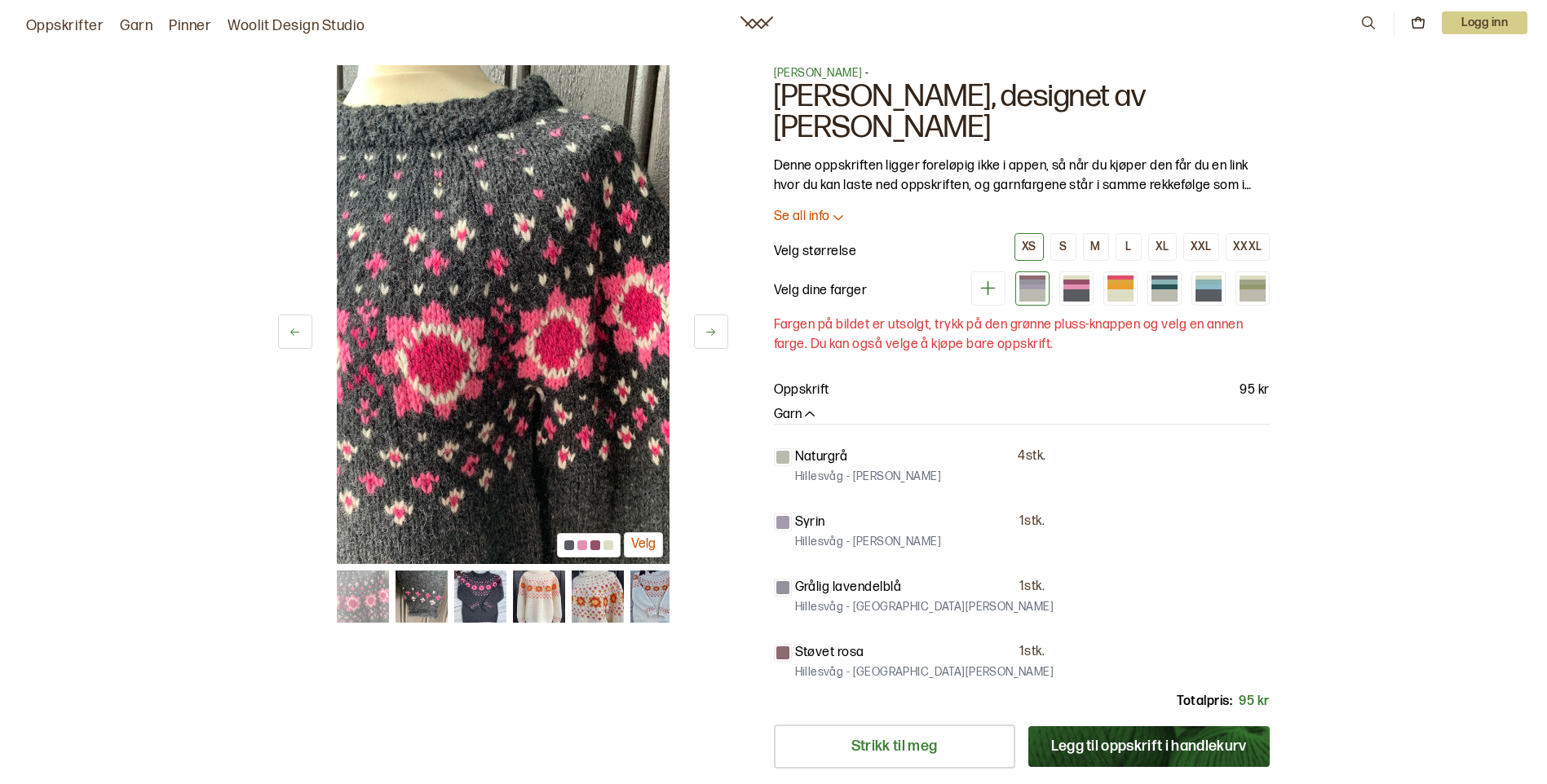
click at [721, 340] on button at bounding box center [711, 332] width 34 height 34
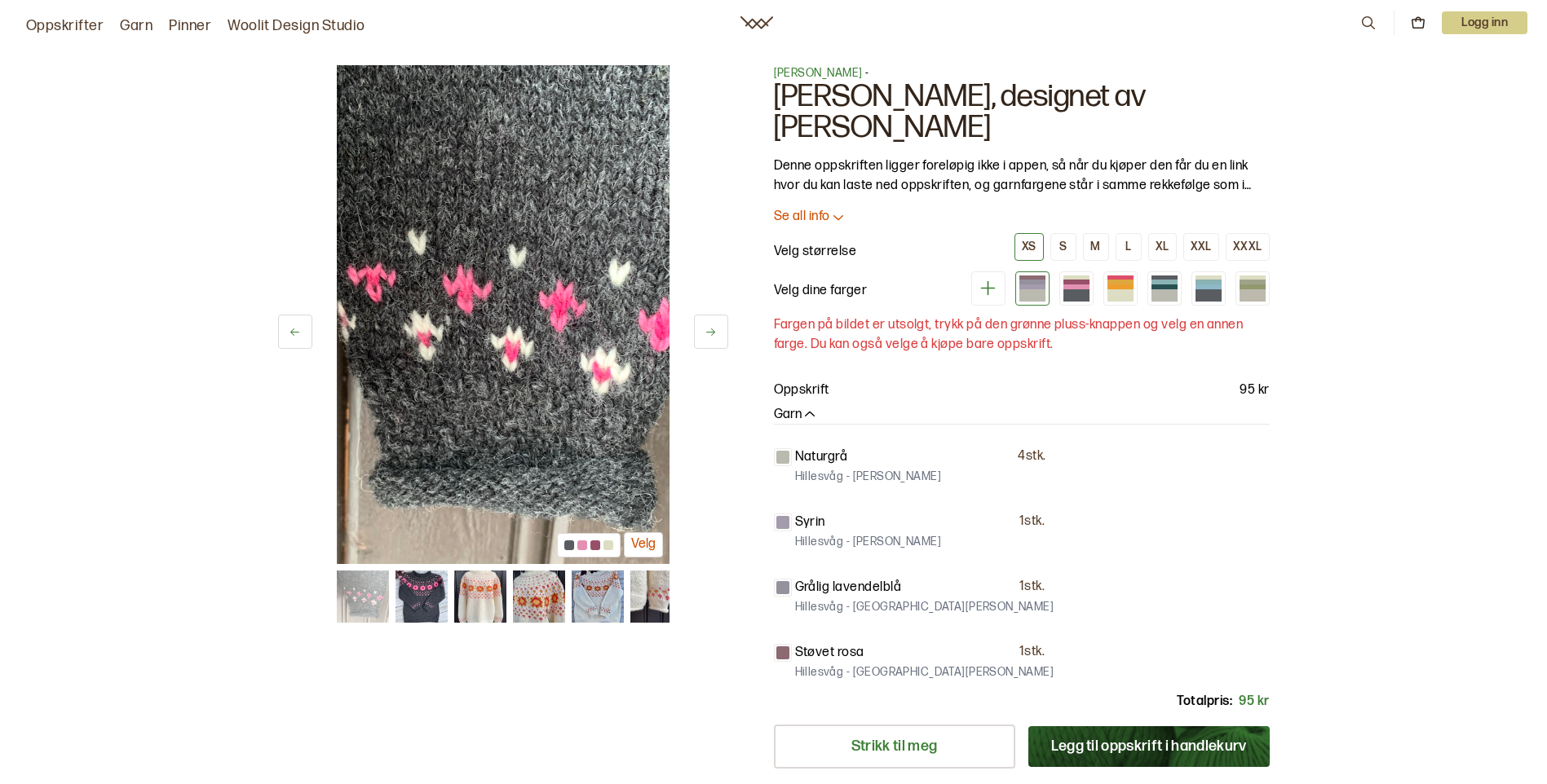
click at [721, 340] on button at bounding box center [711, 332] width 34 height 34
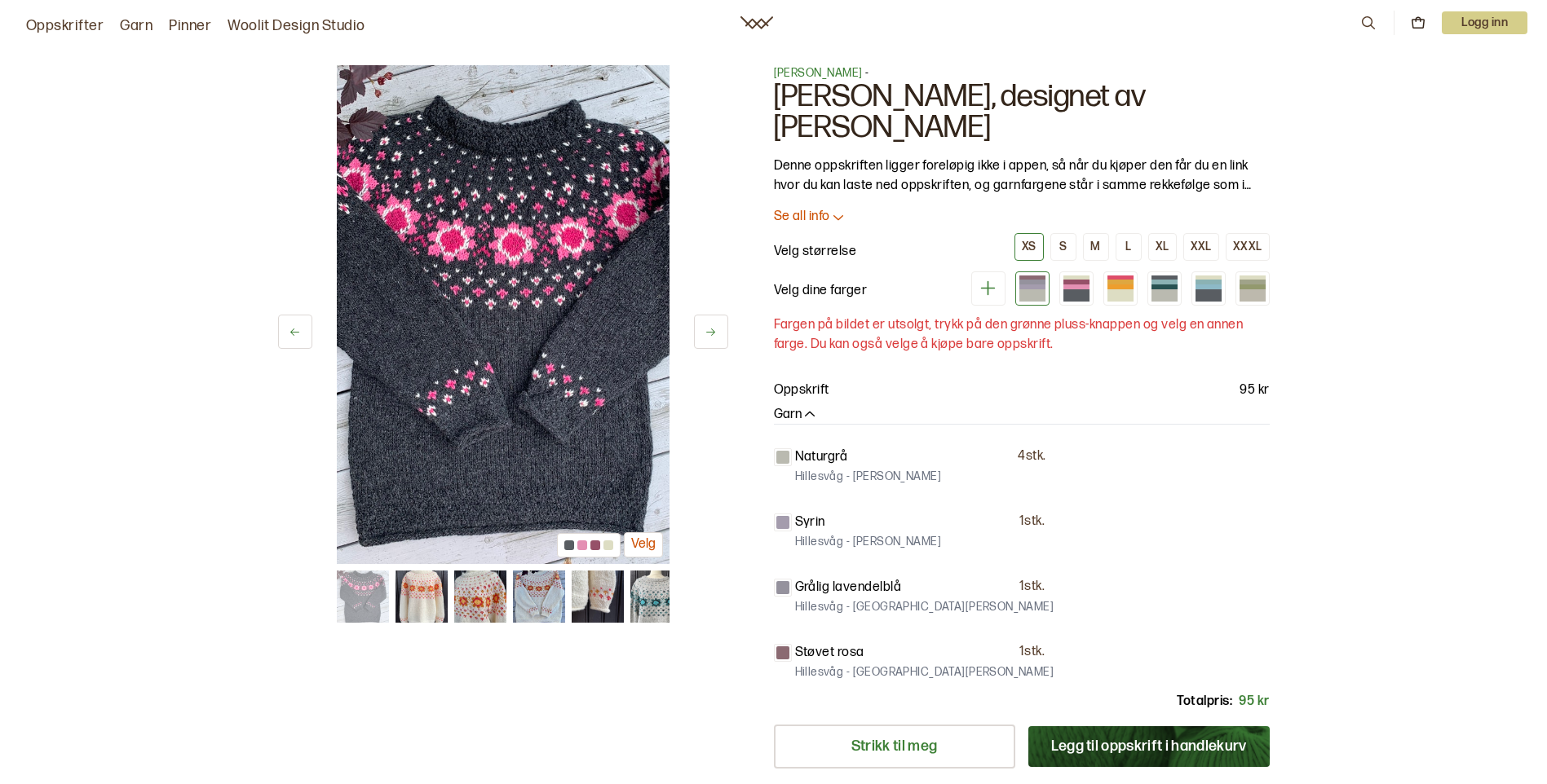
click at [721, 340] on button at bounding box center [711, 332] width 34 height 34
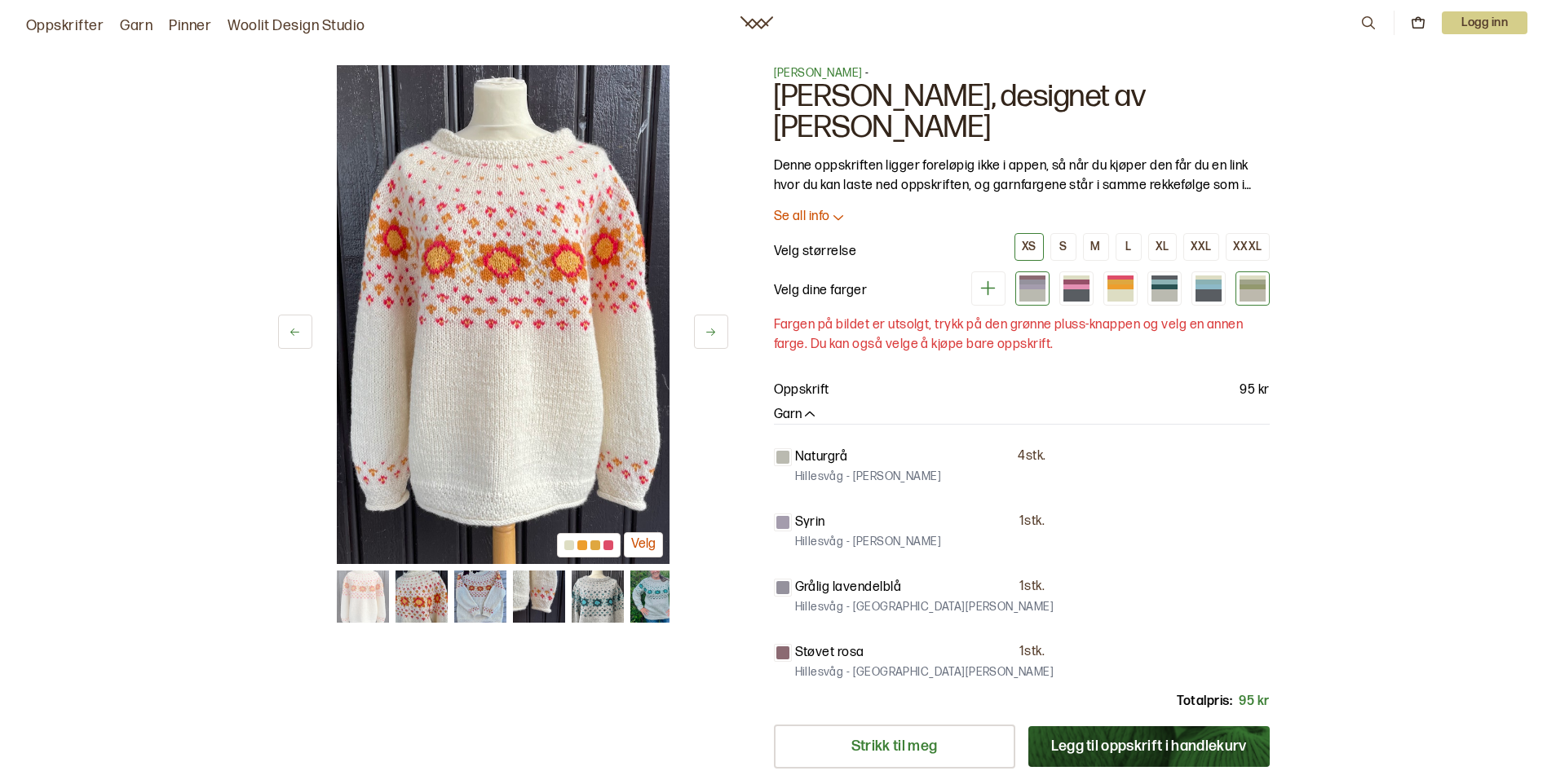
click at [1253, 281] on div at bounding box center [1252, 281] width 26 height 5
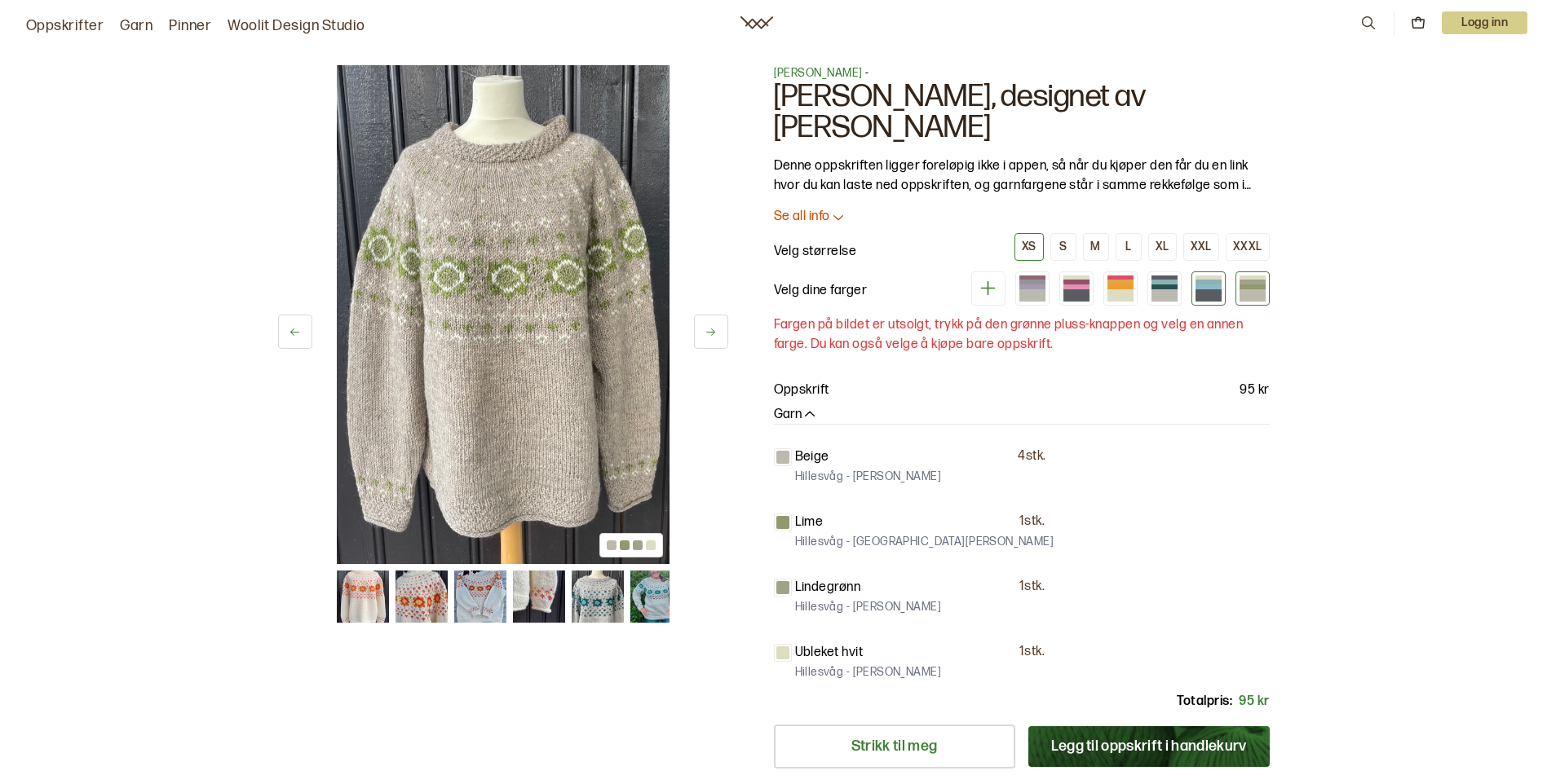
click at [1216, 283] on div at bounding box center [1208, 281] width 26 height 5
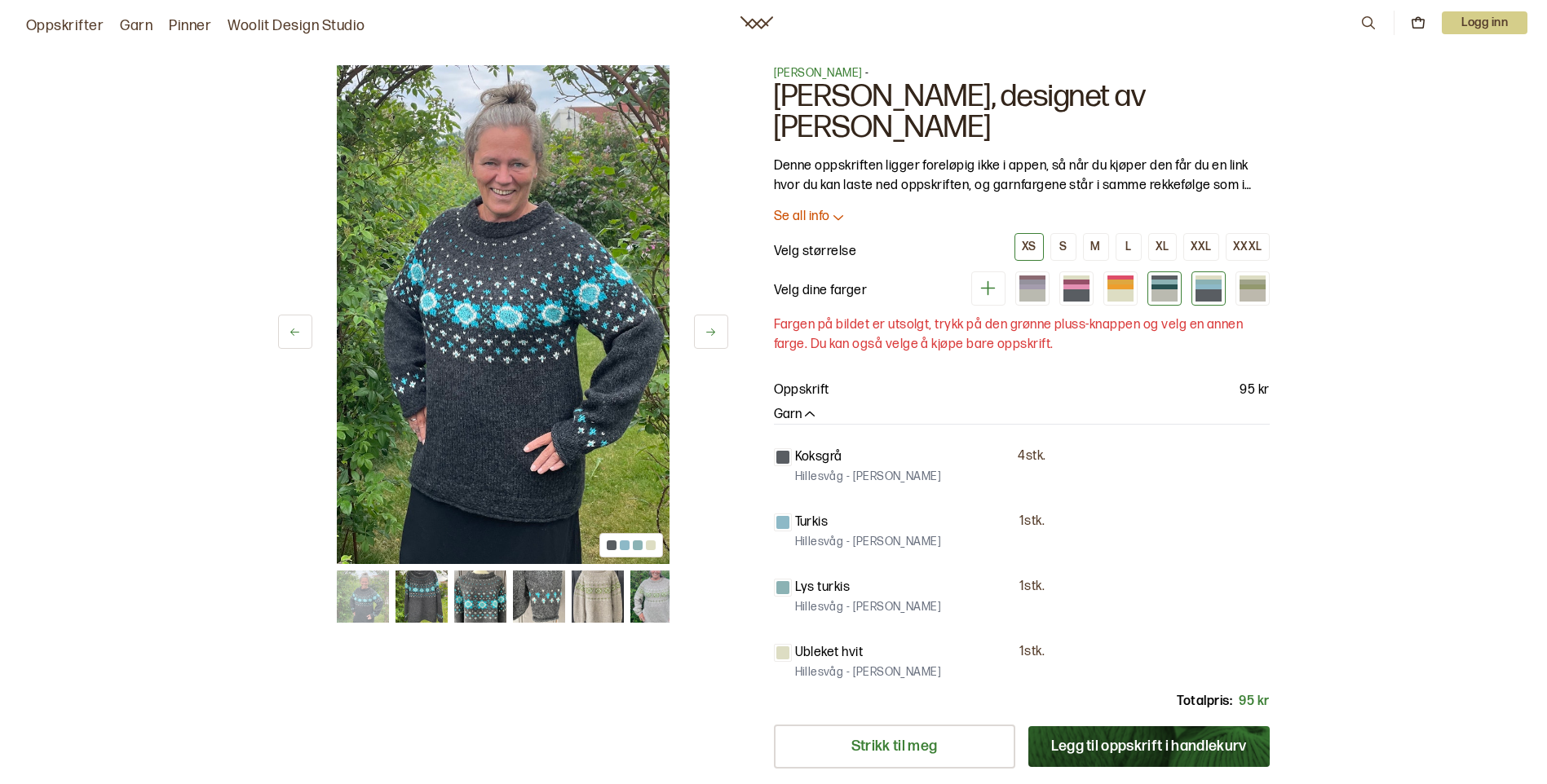
click at [1157, 284] on div at bounding box center [1164, 286] width 26 height 5
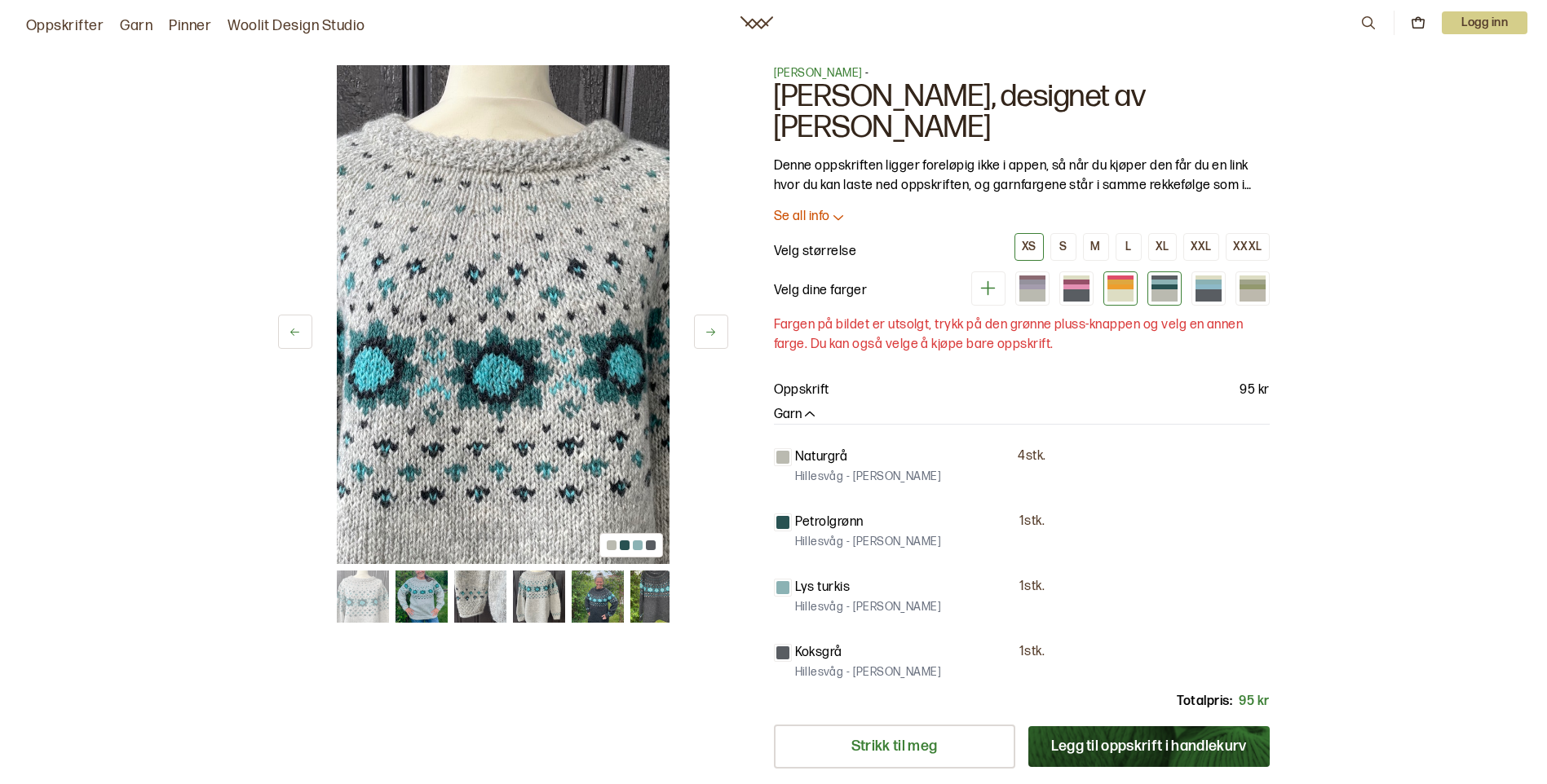
click at [1124, 283] on div at bounding box center [1120, 281] width 26 height 5
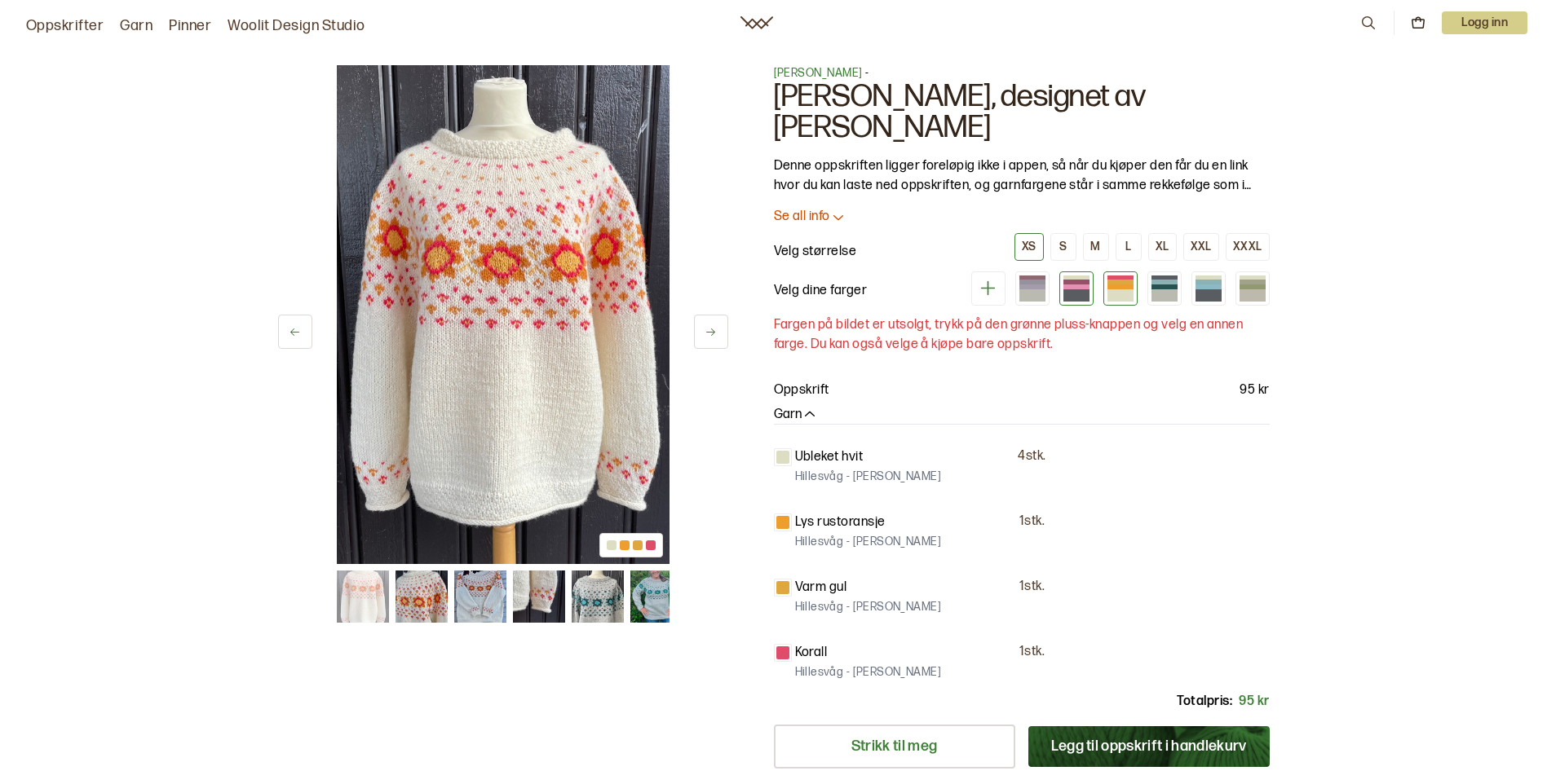
click at [1068, 287] on div at bounding box center [1076, 286] width 26 height 5
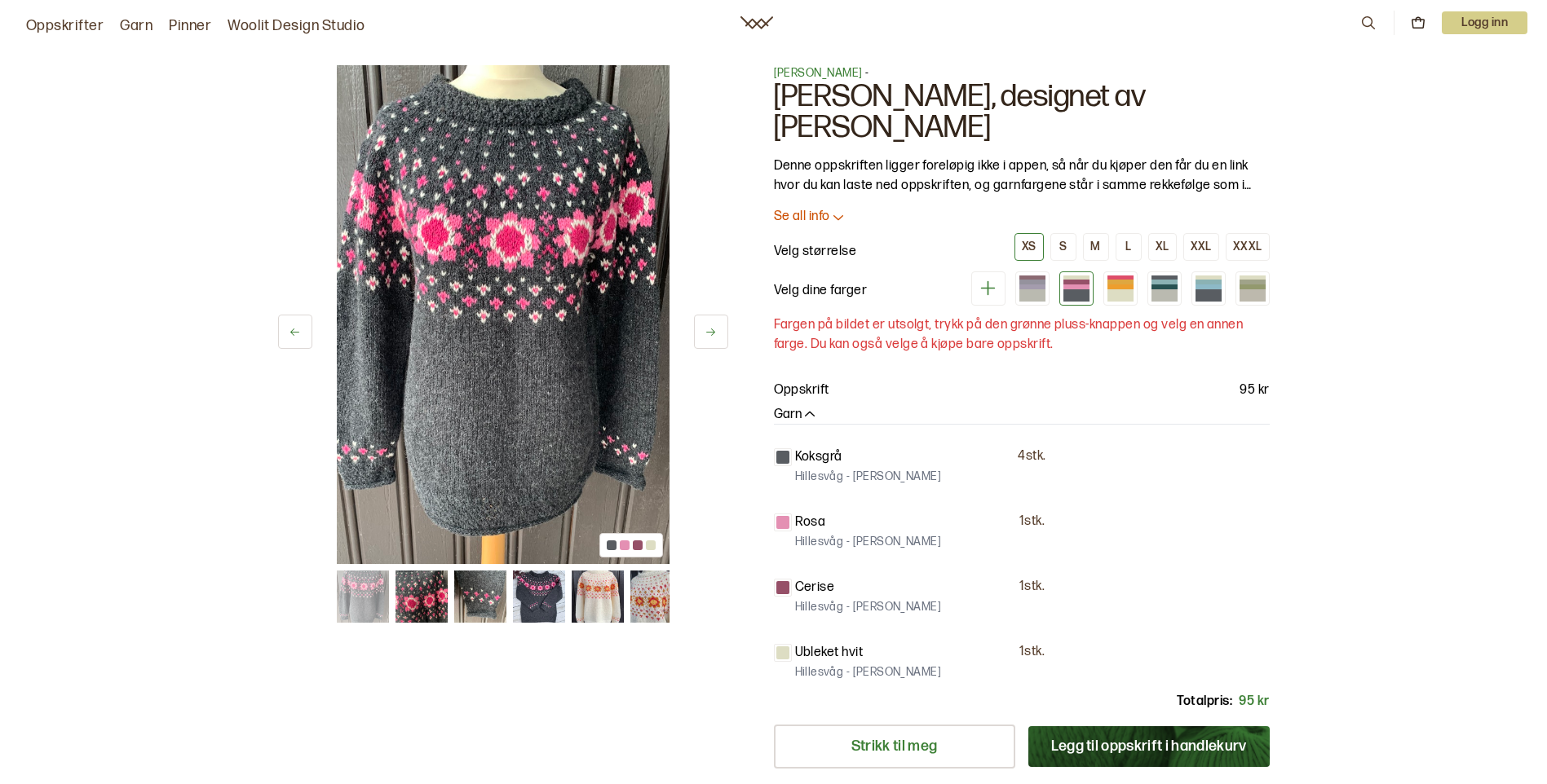
click at [993, 281] on icon at bounding box center [987, 288] width 21 height 21
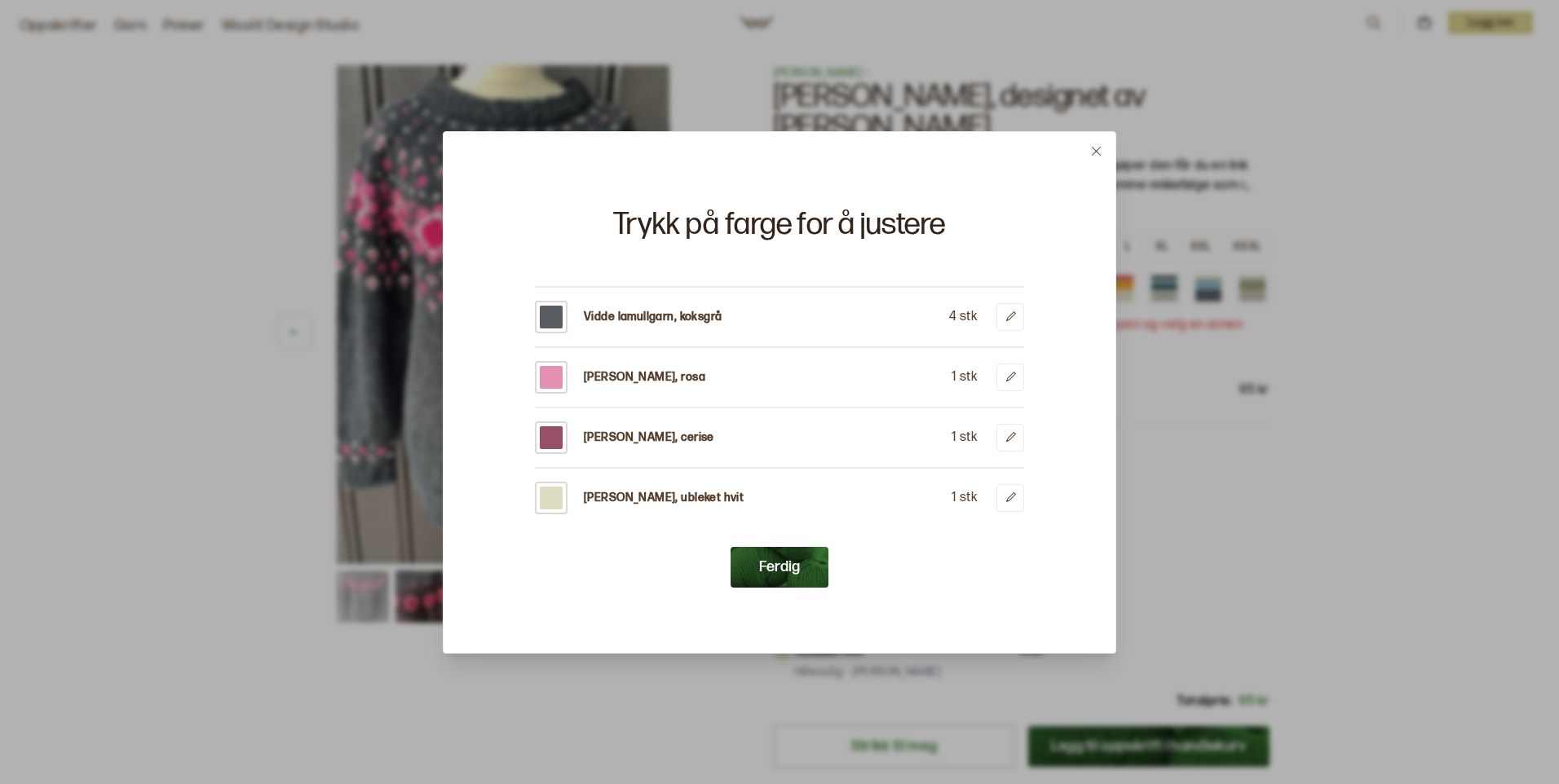
click at [1098, 153] on icon at bounding box center [1096, 151] width 12 height 12
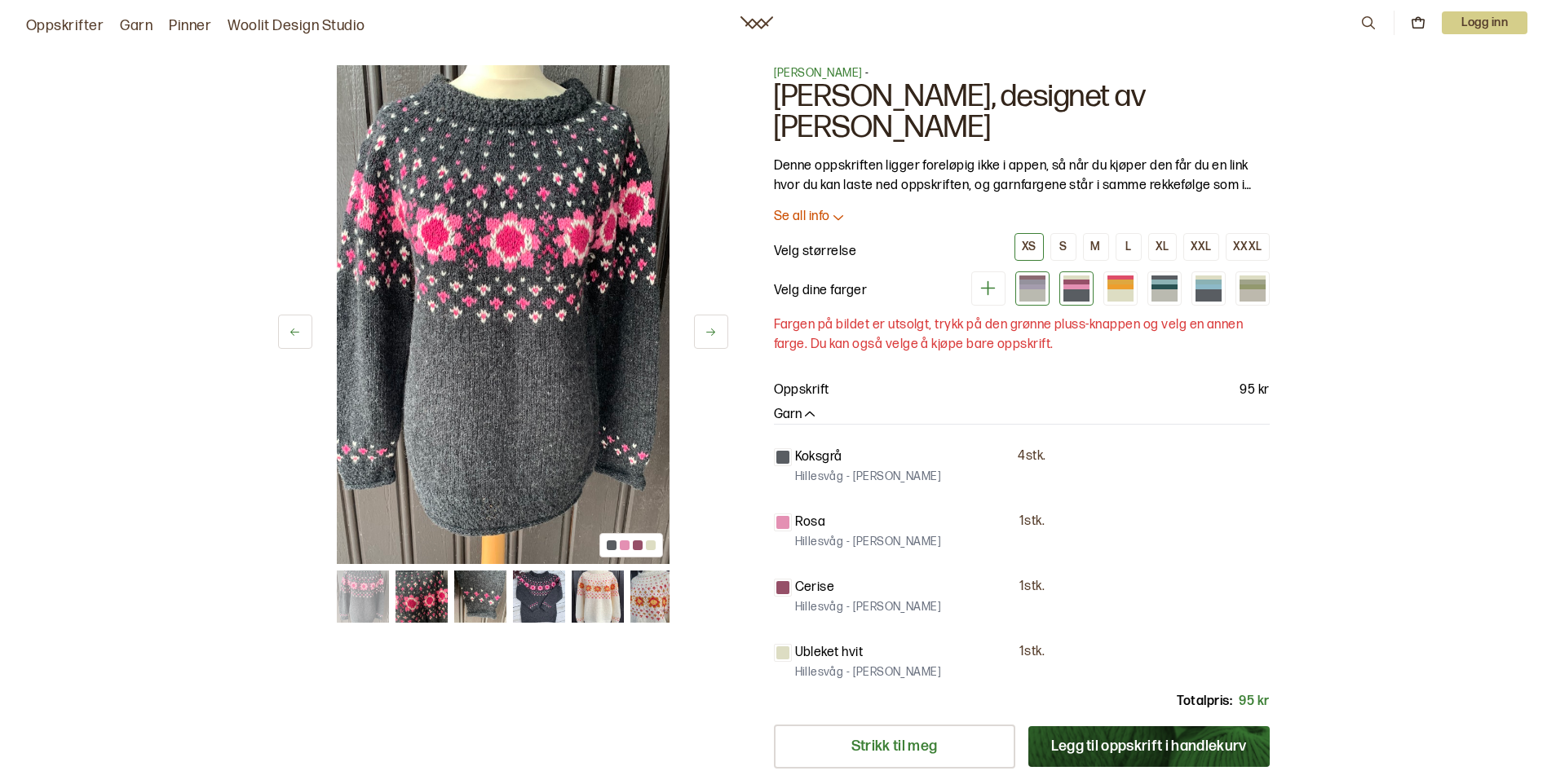
click at [1040, 284] on div at bounding box center [1032, 286] width 26 height 5
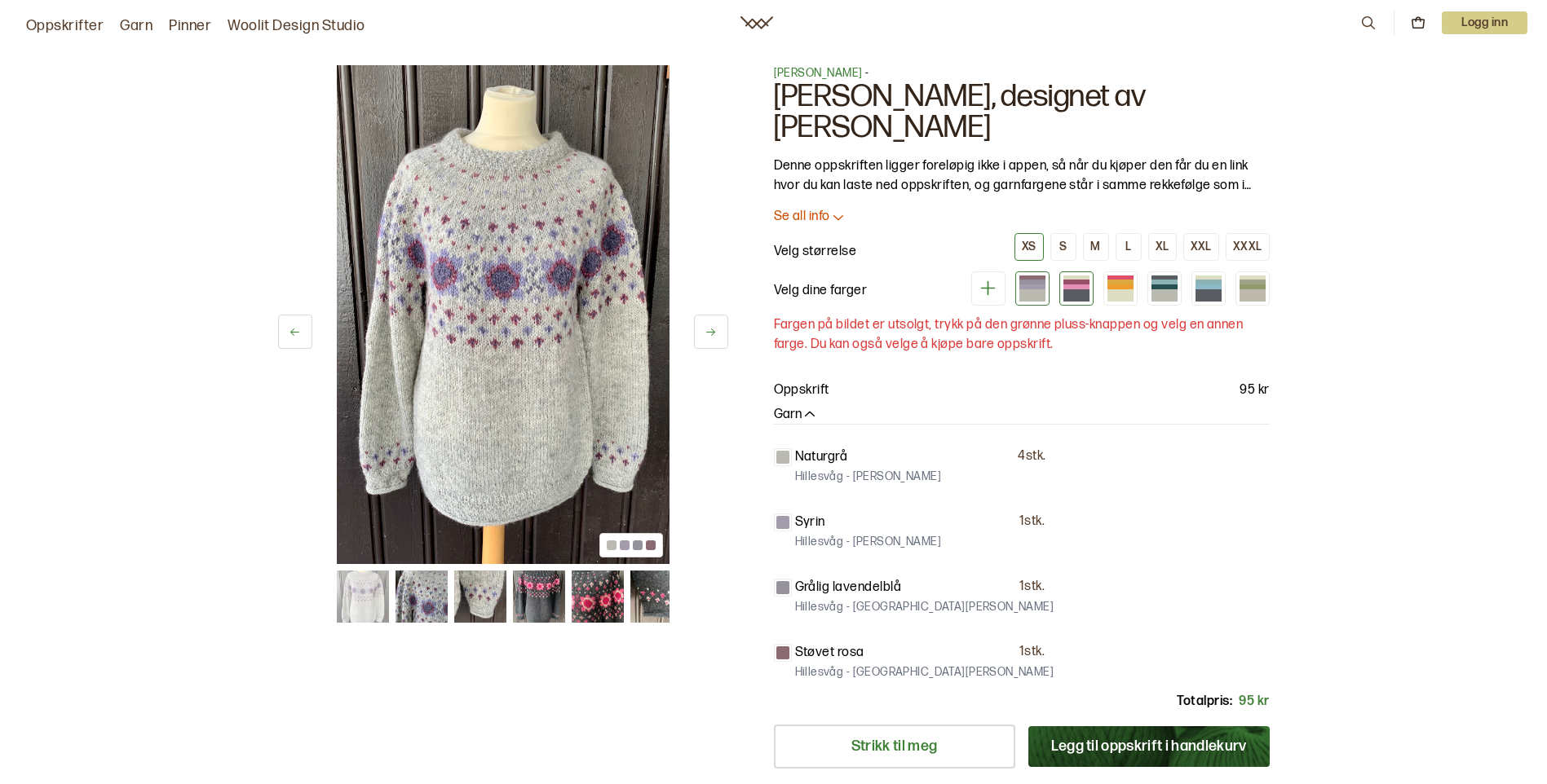
click at [1079, 296] on div at bounding box center [1076, 295] width 26 height 12
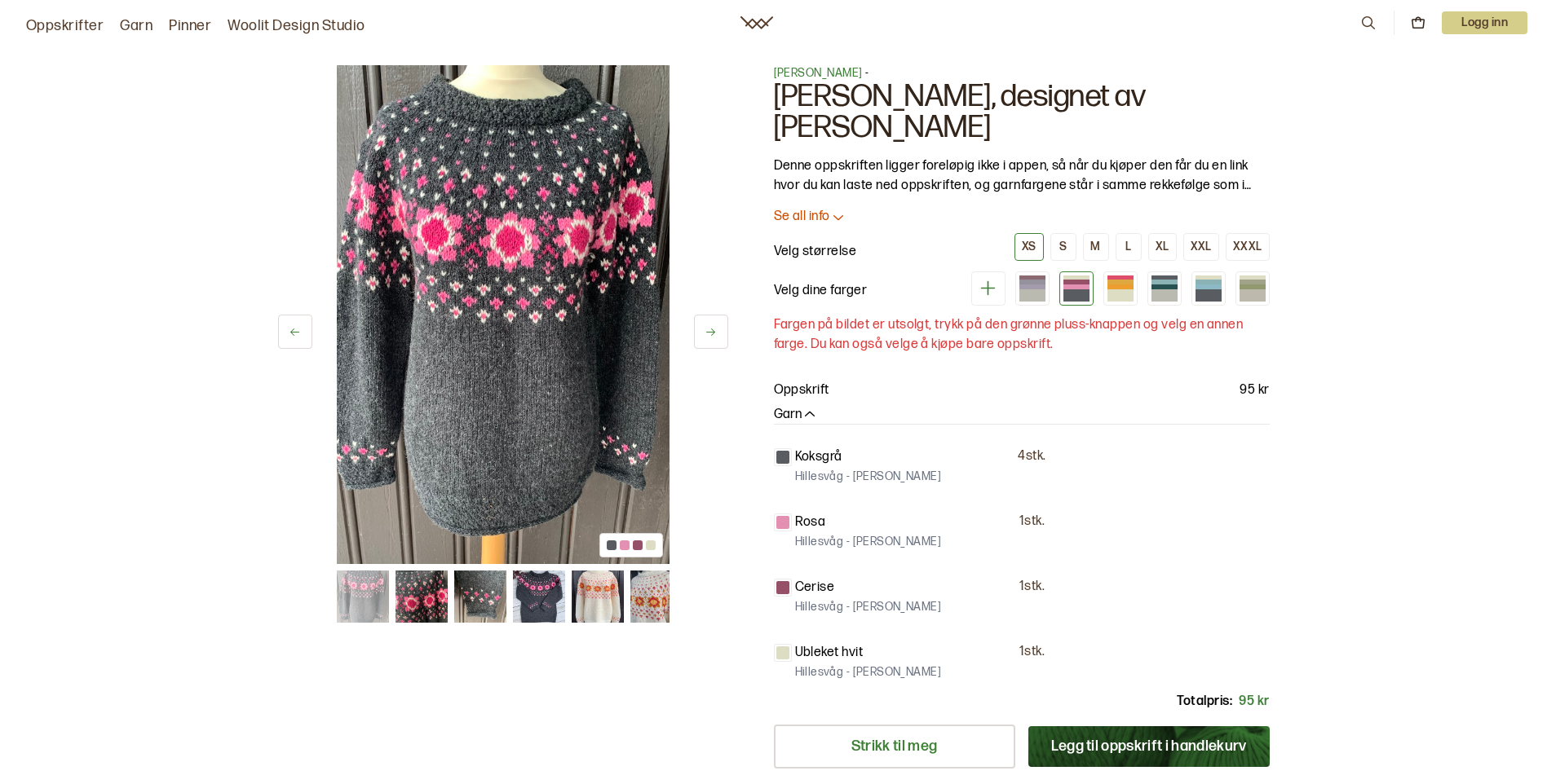
click at [989, 289] on icon at bounding box center [987, 288] width 21 height 21
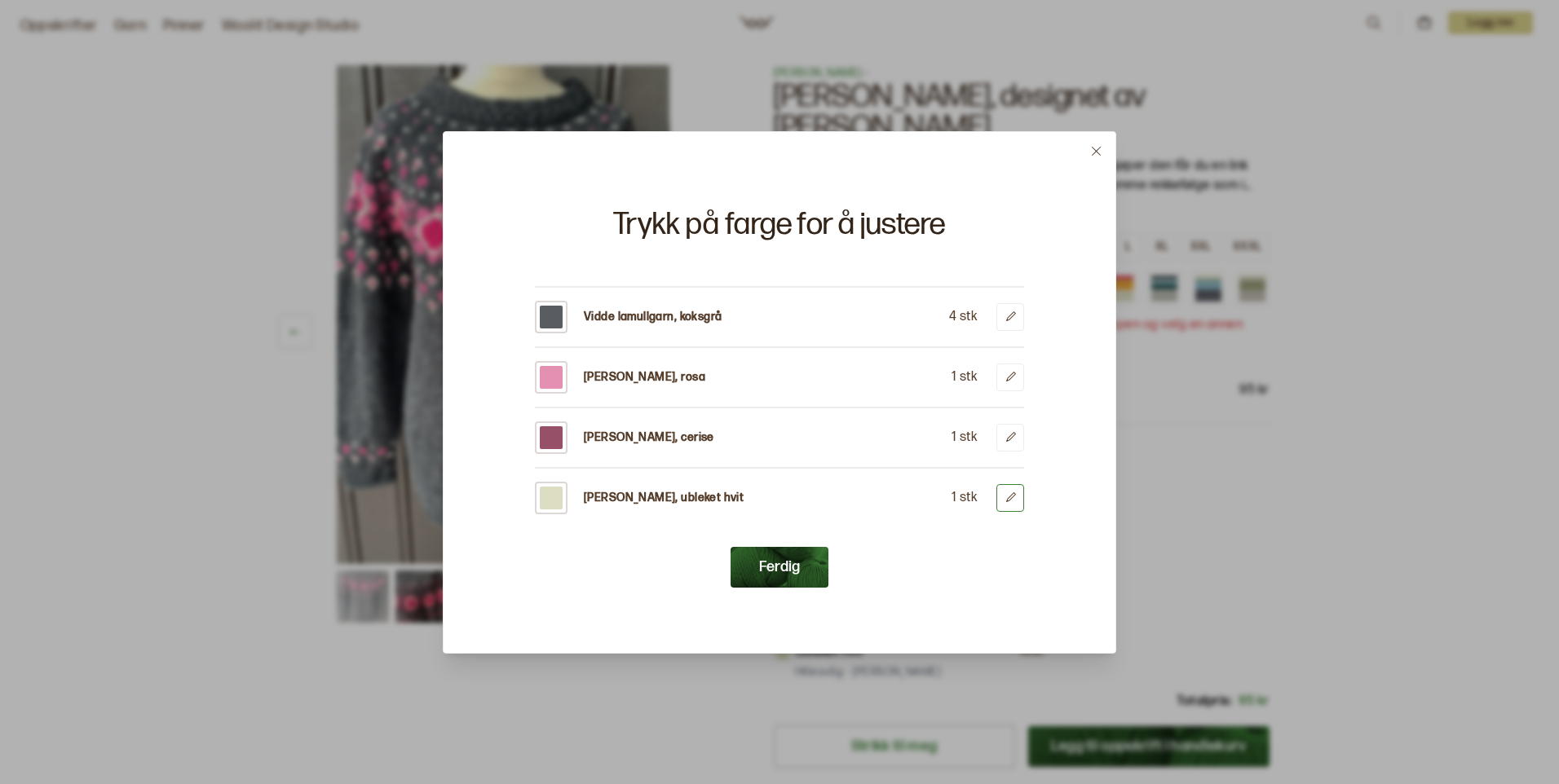
click at [1016, 500] on icon at bounding box center [1010, 497] width 12 height 12
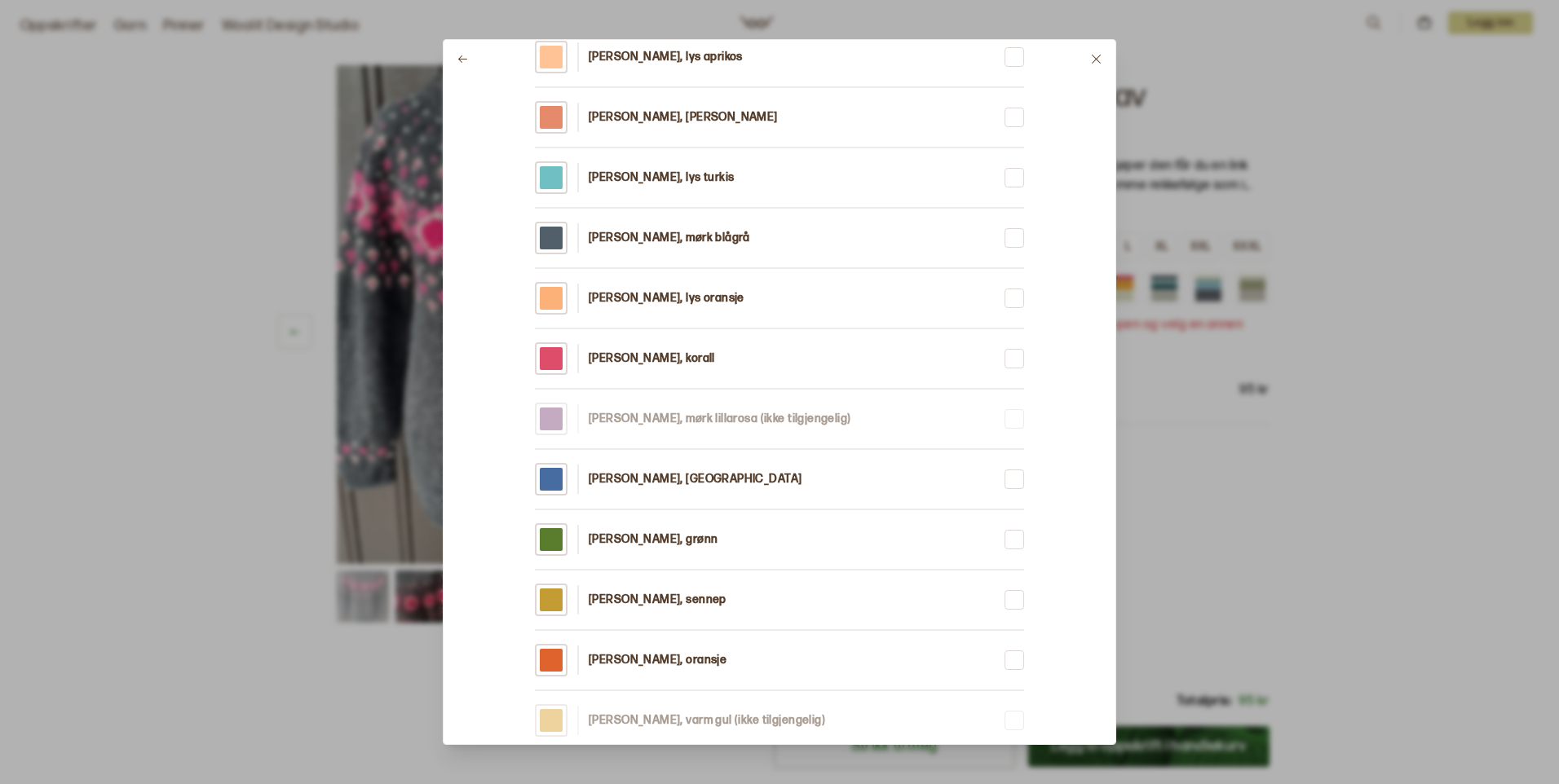
scroll to position [733, 0]
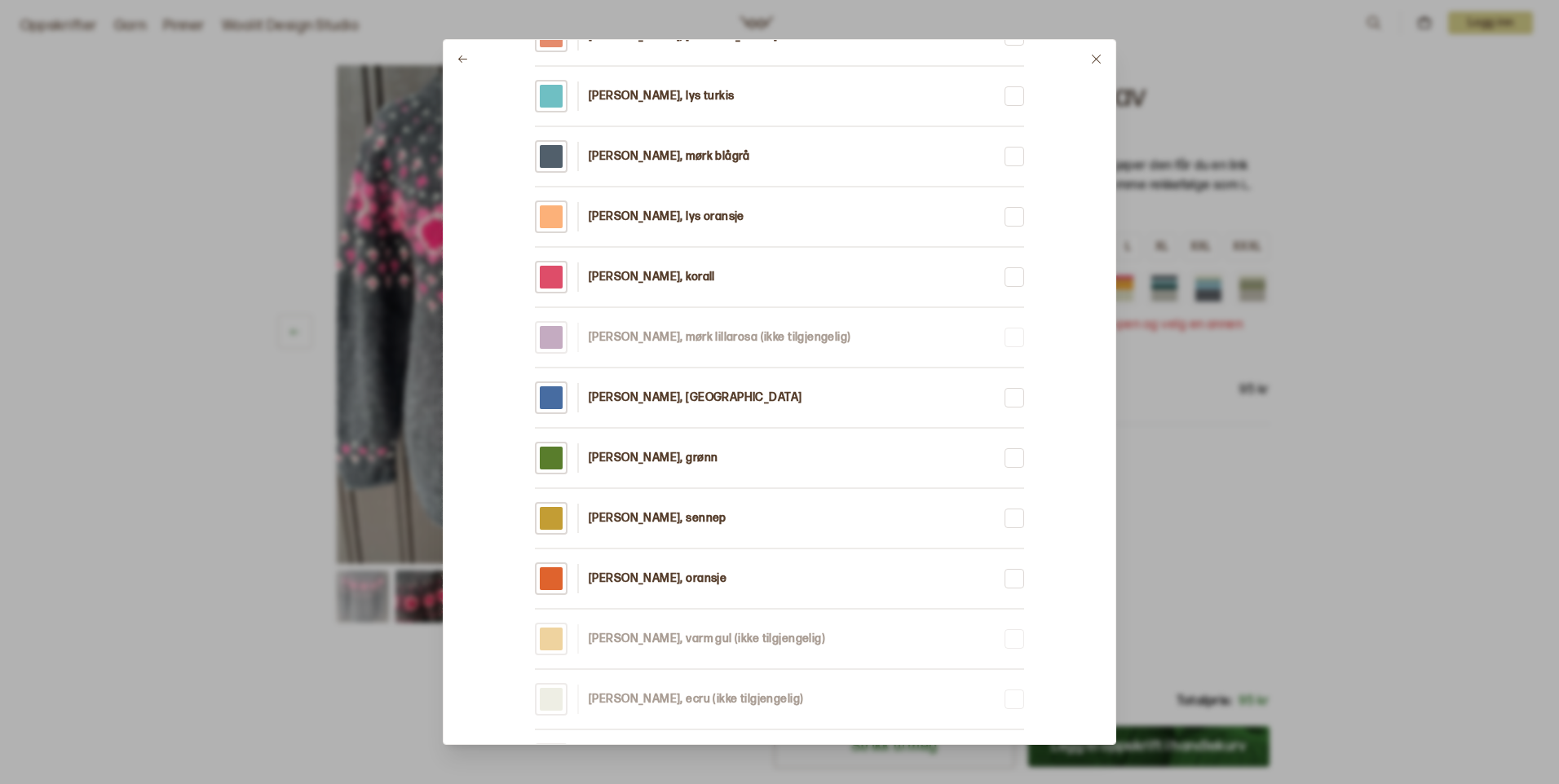
click at [1020, 393] on div at bounding box center [1014, 397] width 13 height 13
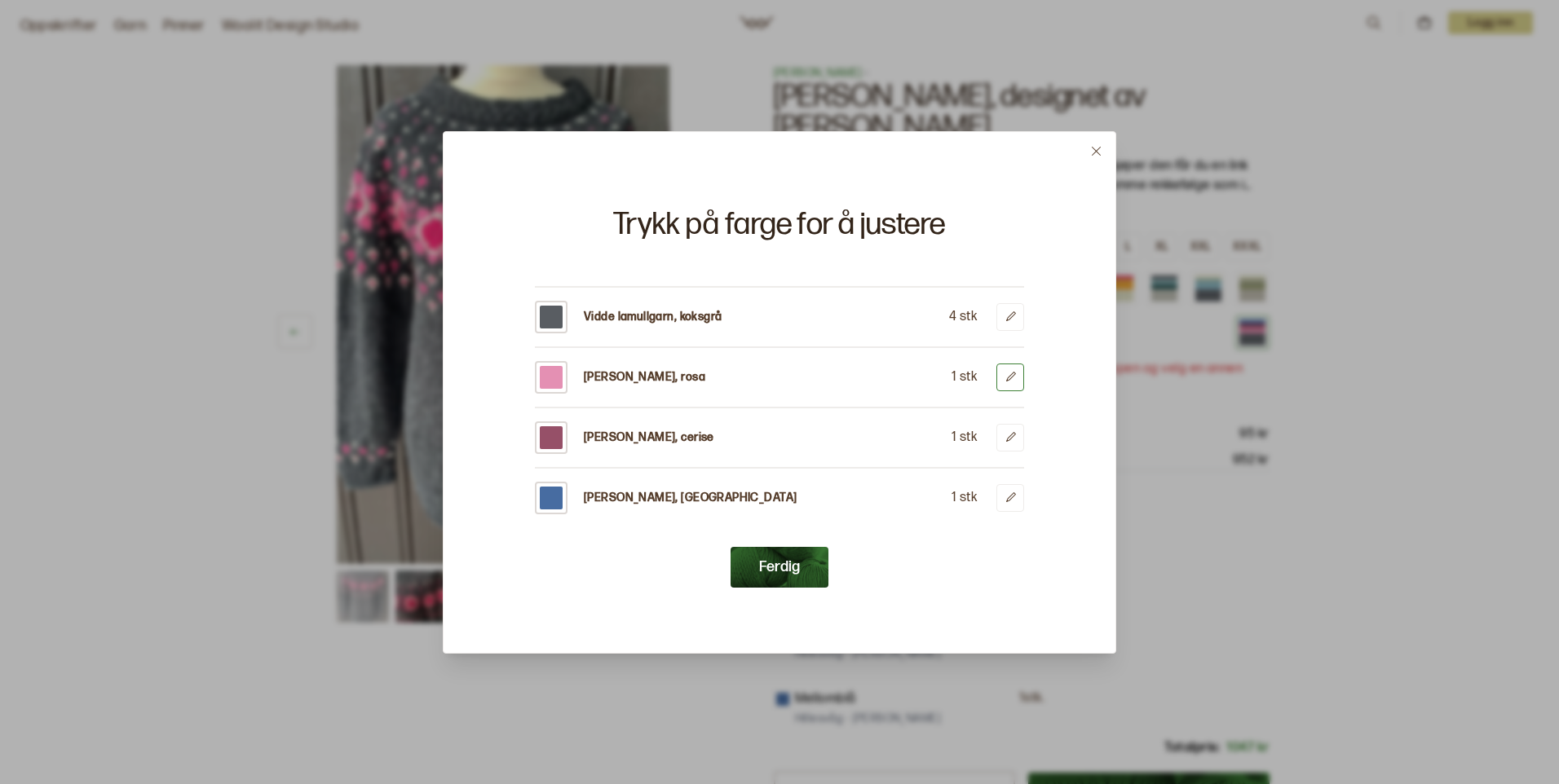
click at [1008, 376] on icon at bounding box center [1010, 377] width 12 height 12
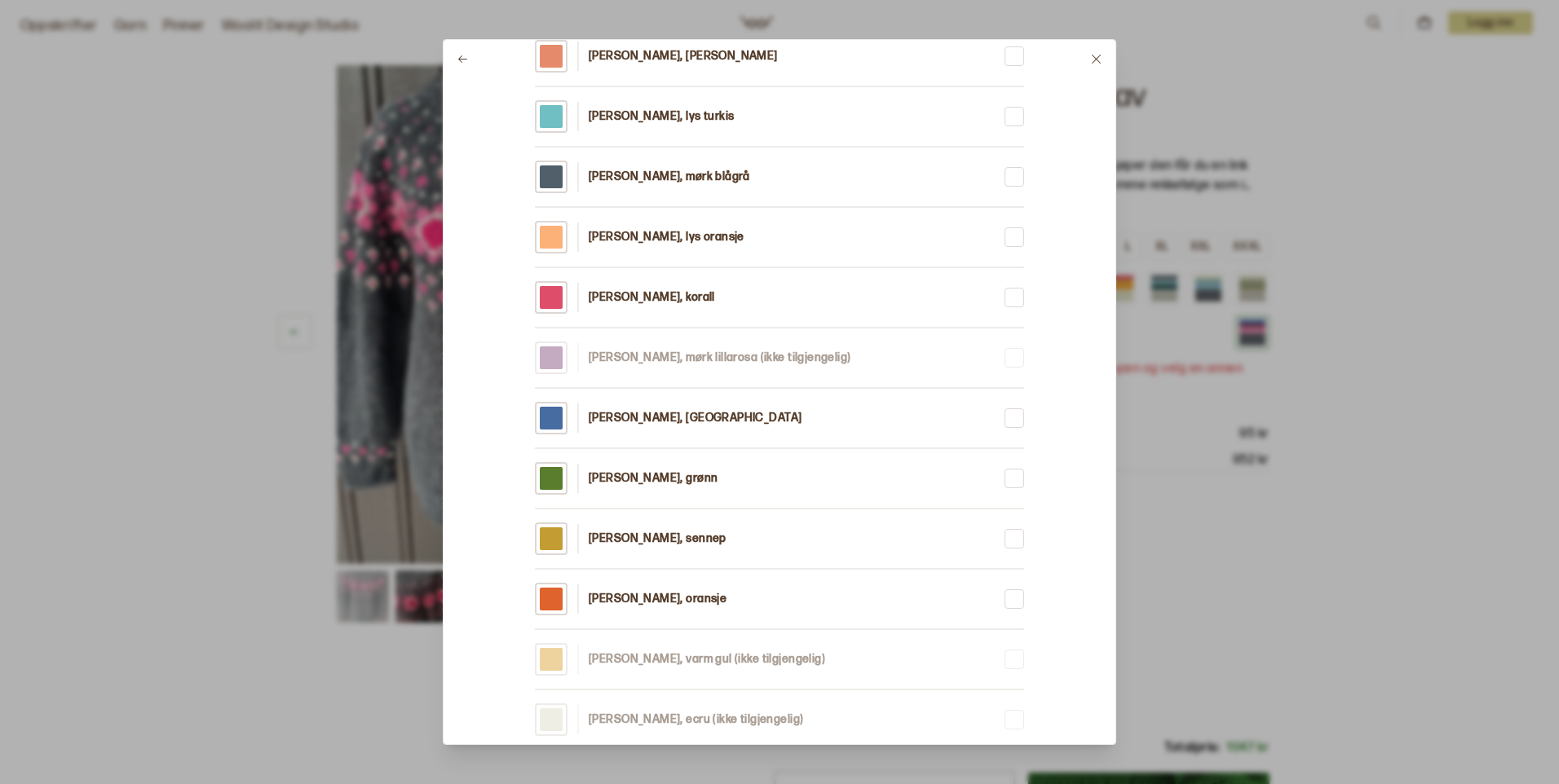
scroll to position [388, 0]
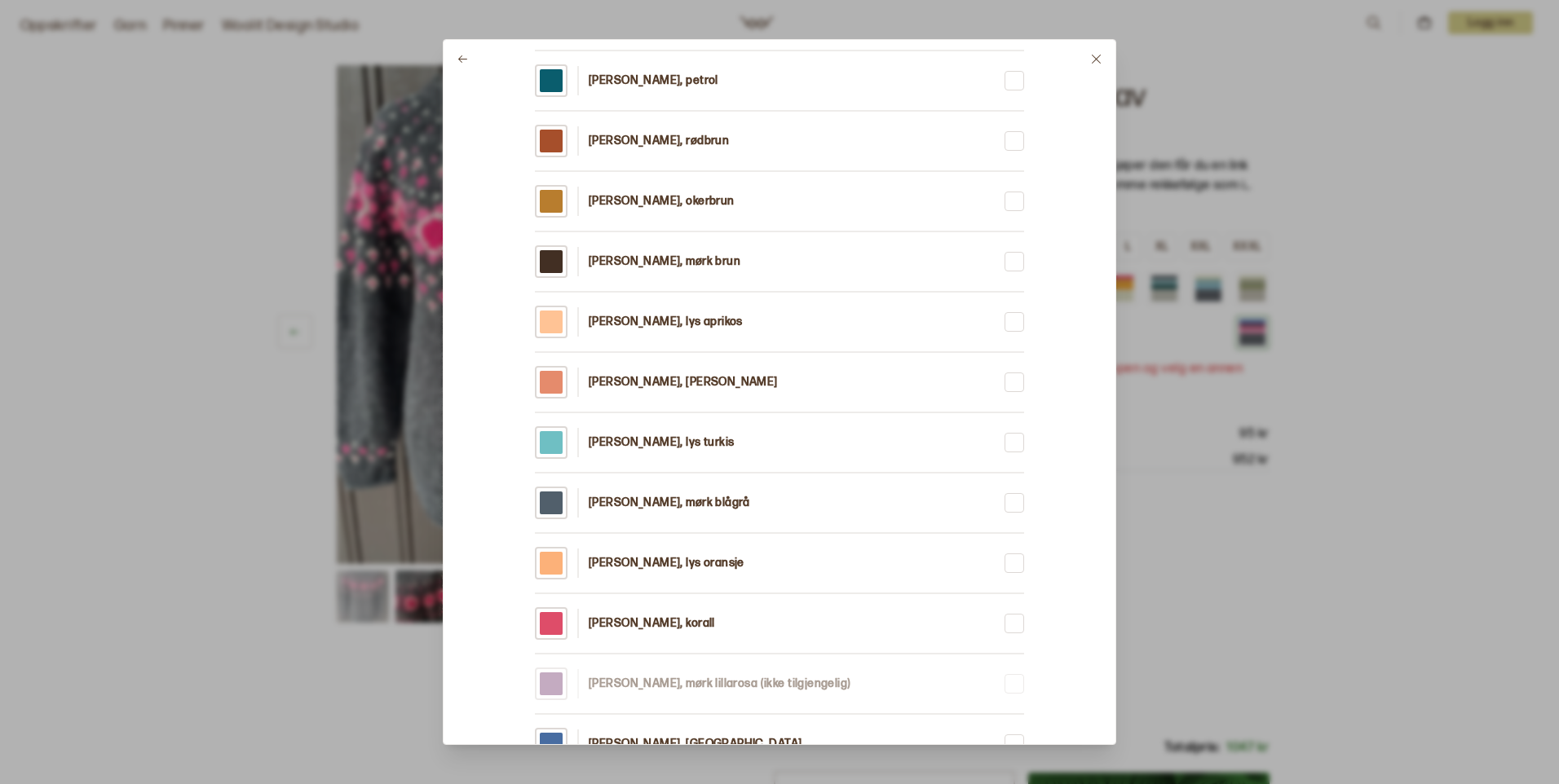
click at [558, 620] on div at bounding box center [551, 623] width 23 height 23
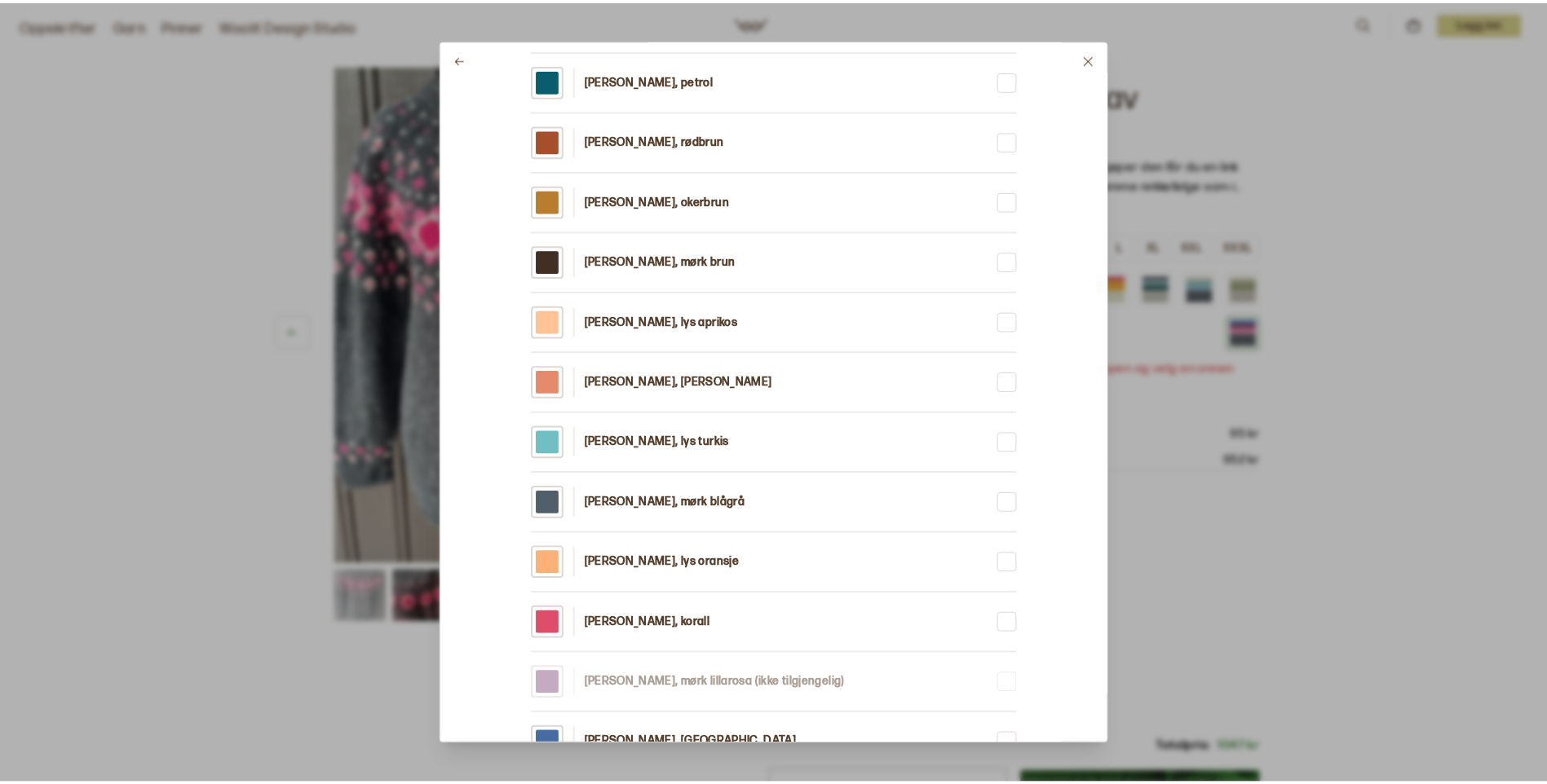
scroll to position [0, 0]
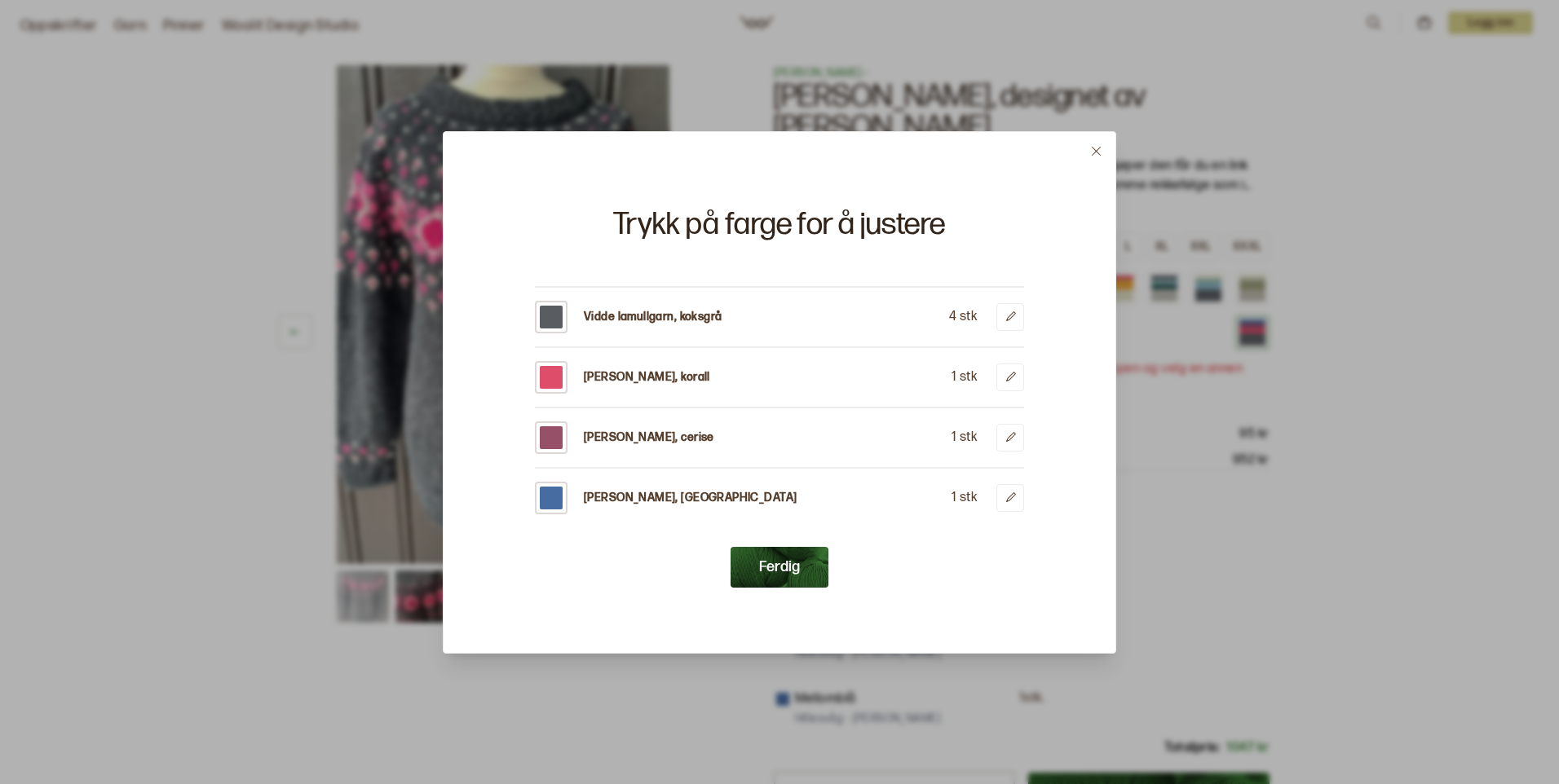
click at [766, 567] on button "Ferdig" at bounding box center [780, 566] width 97 height 41
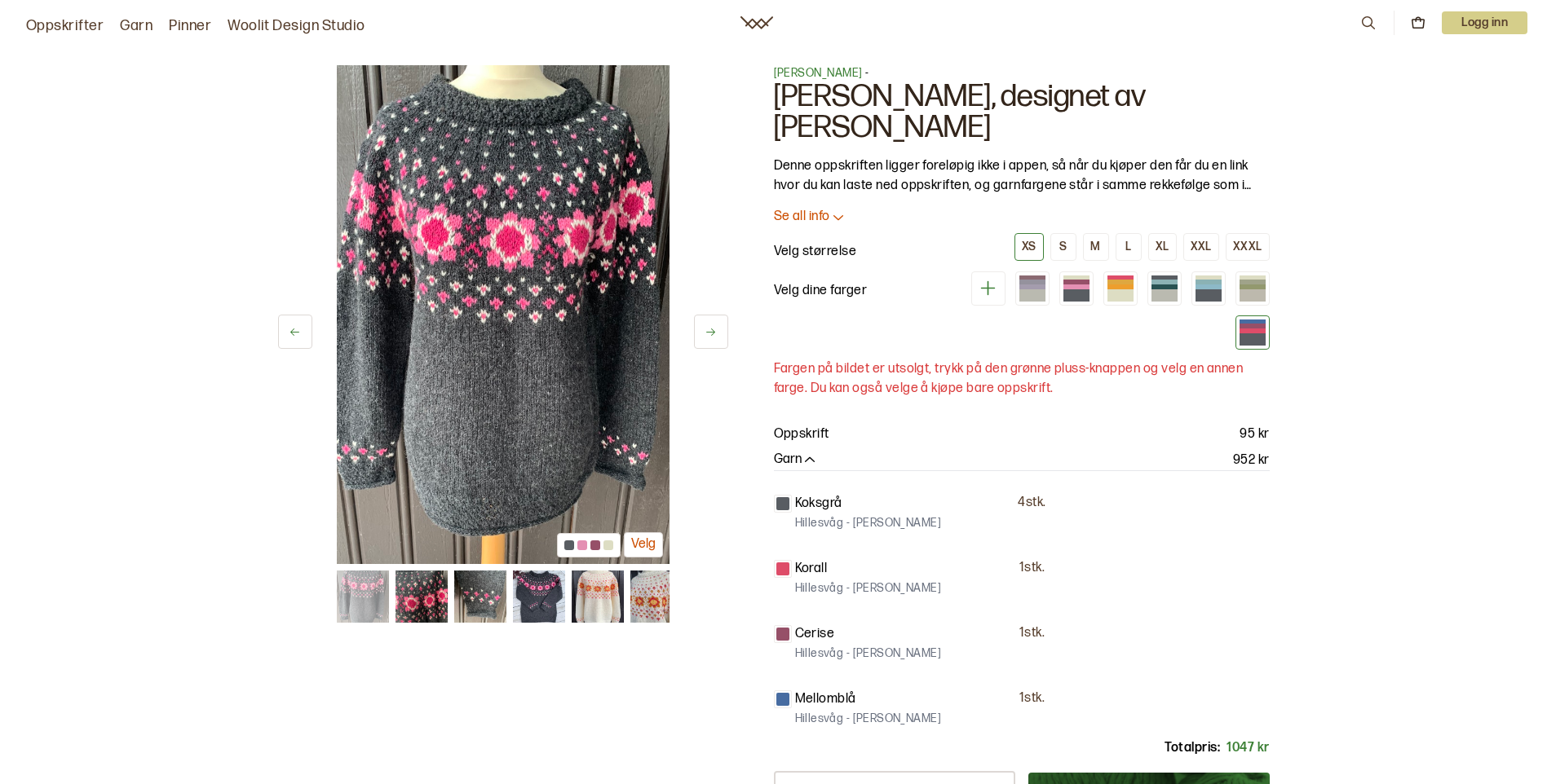
click at [1248, 335] on div at bounding box center [1252, 339] width 26 height 12
